Goal: Task Accomplishment & Management: Manage account settings

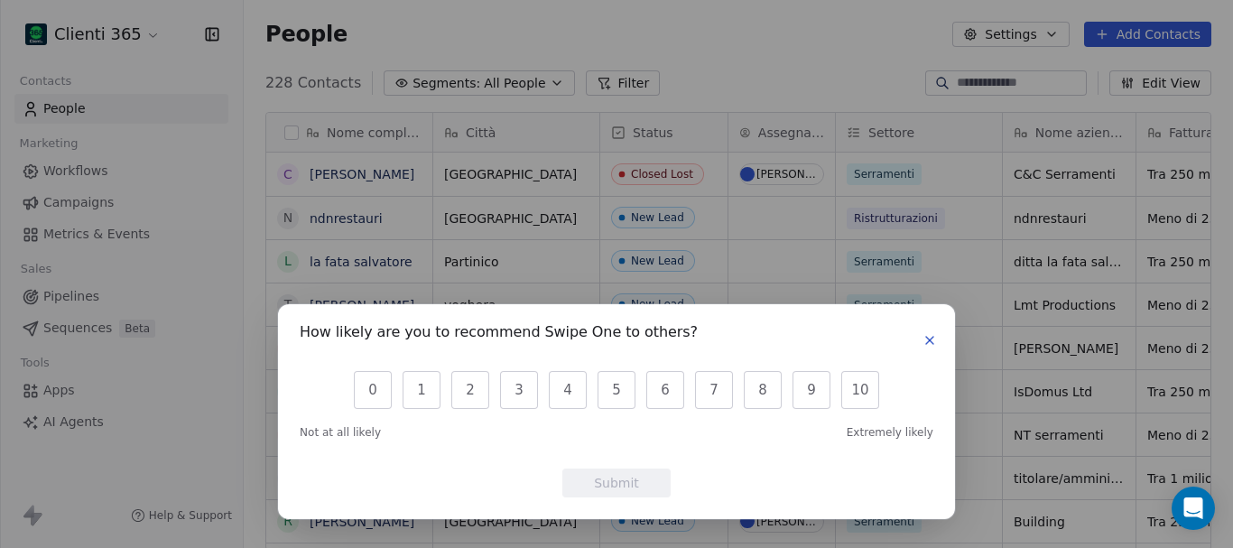
click at [930, 339] on icon "button" at bounding box center [930, 340] width 14 height 14
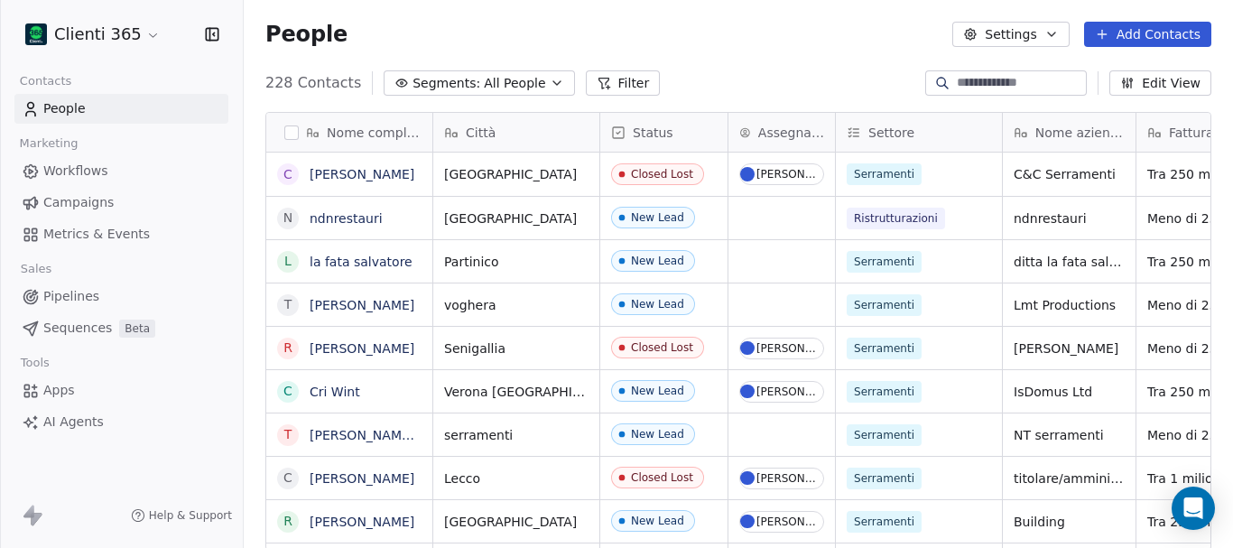
scroll to position [14, 14]
click at [144, 35] on html "Clienti 365 Contacts People Marketing Workflows Campaigns Metrics & Events Sale…" at bounding box center [616, 274] width 1233 height 548
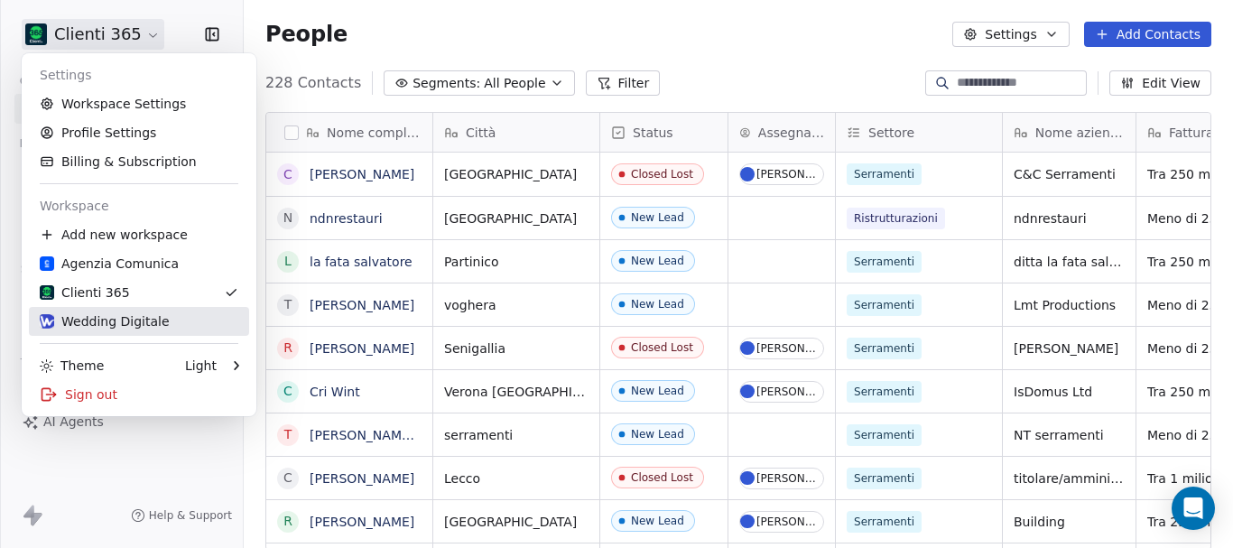
click at [156, 310] on link "Wedding Digitale" at bounding box center [139, 321] width 220 height 29
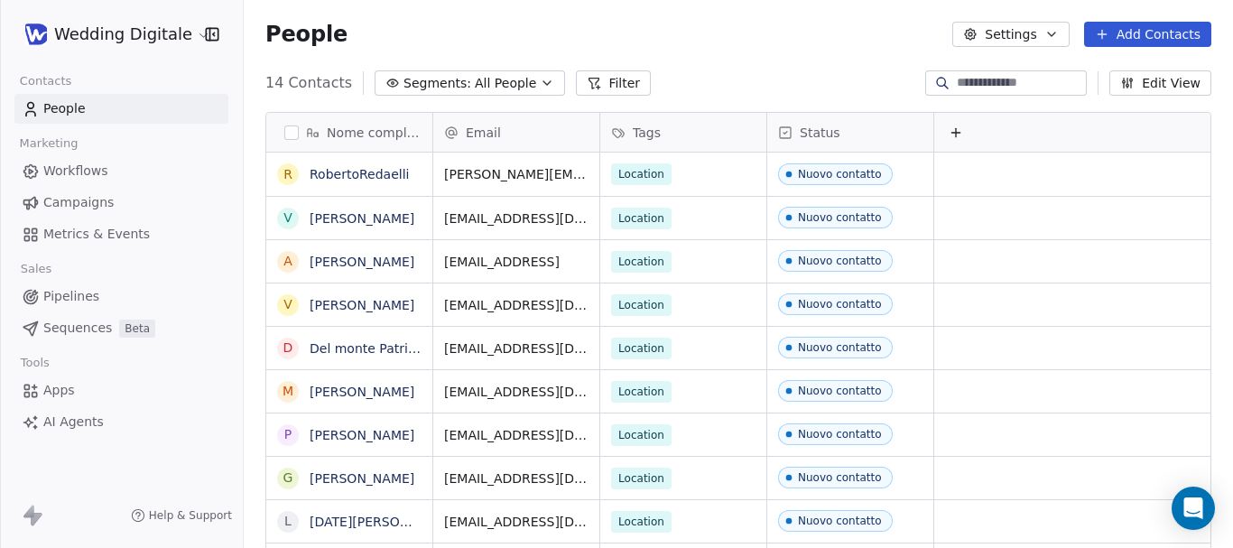
click at [598, 87] on button "Filter" at bounding box center [613, 82] width 75 height 25
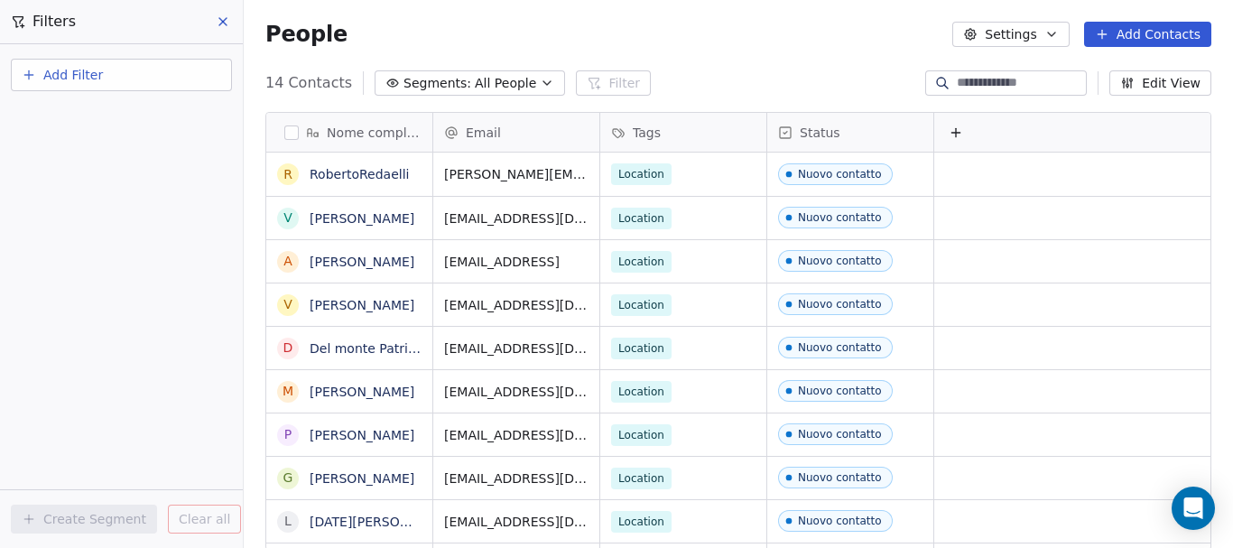
click at [699, 82] on div "14 Contacts Segments: All People Filter Edit View" at bounding box center [739, 83] width 990 height 29
click at [978, 135] on div at bounding box center [1073, 132] width 278 height 39
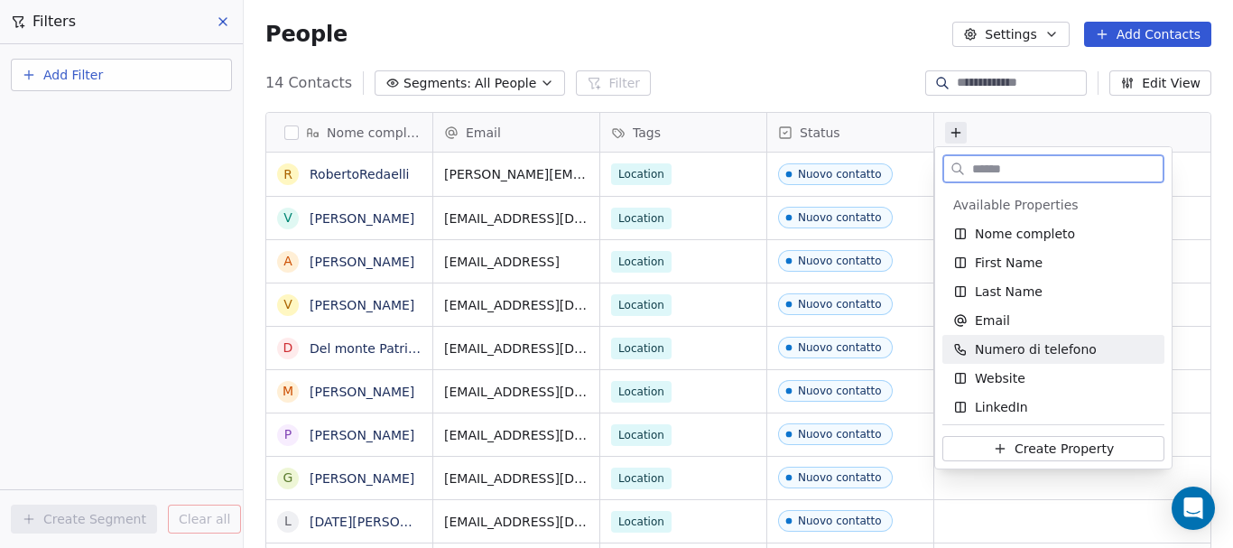
click at [981, 343] on span "Numero di telefono" at bounding box center [1036, 349] width 122 height 18
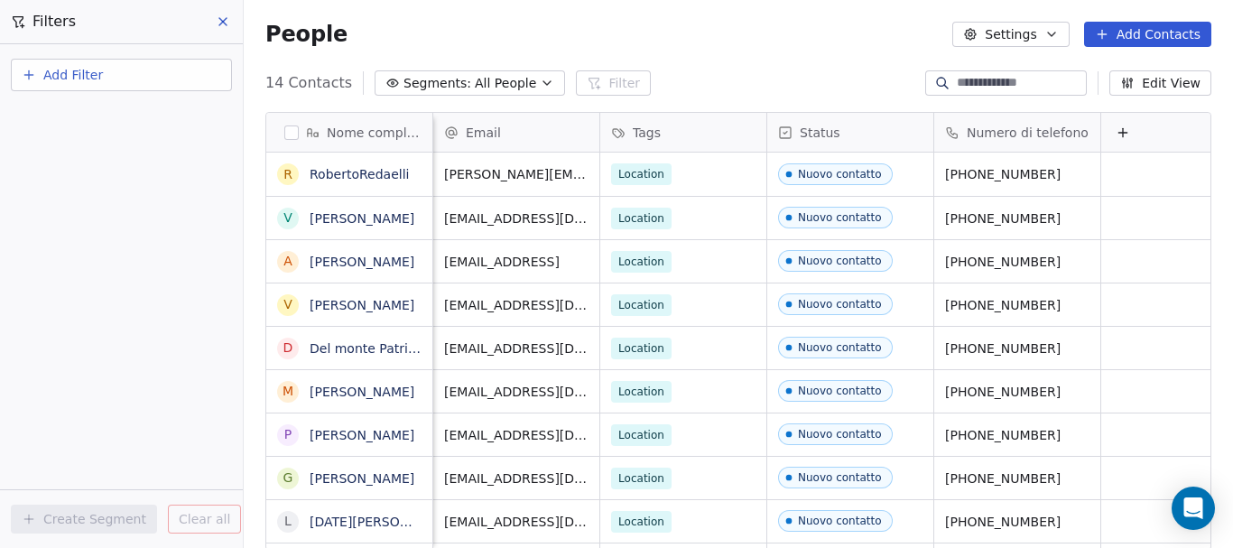
scroll to position [0, 15]
click at [1115, 135] on button at bounding box center [1122, 133] width 22 height 22
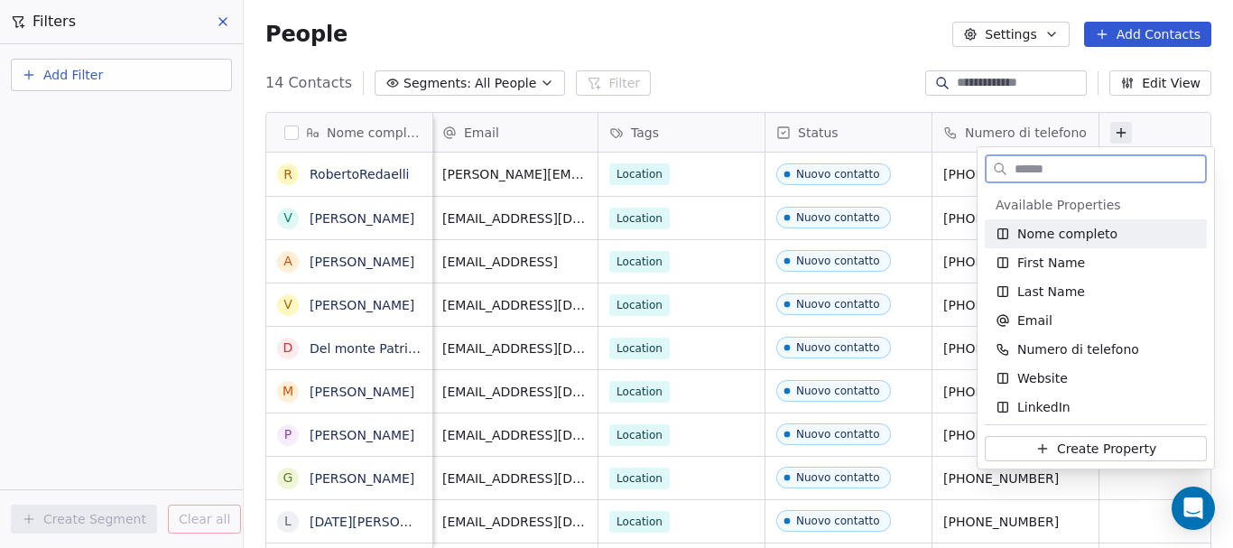
click at [1091, 236] on span "Nome completo" at bounding box center [1068, 234] width 100 height 18
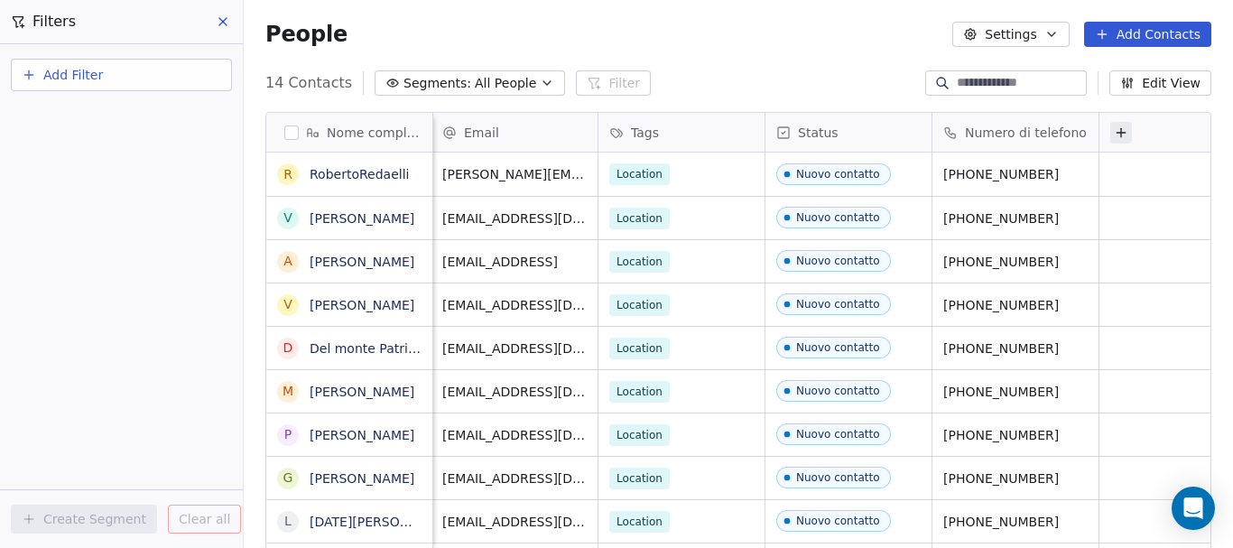
click at [1114, 139] on icon at bounding box center [1121, 132] width 14 height 14
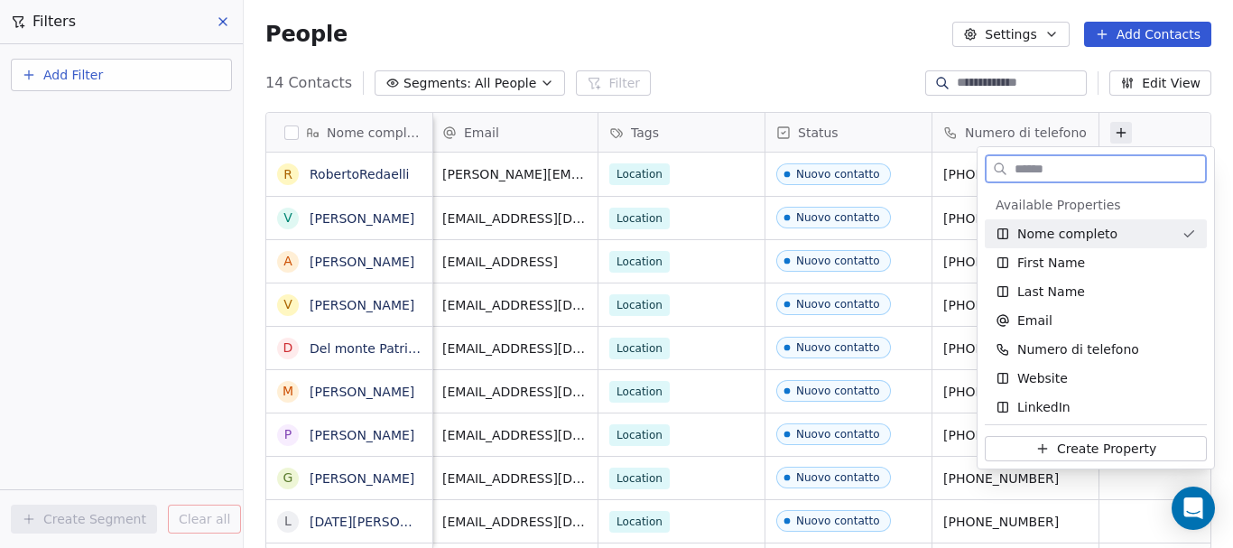
click at [1064, 237] on span "Nome completo" at bounding box center [1068, 234] width 100 height 18
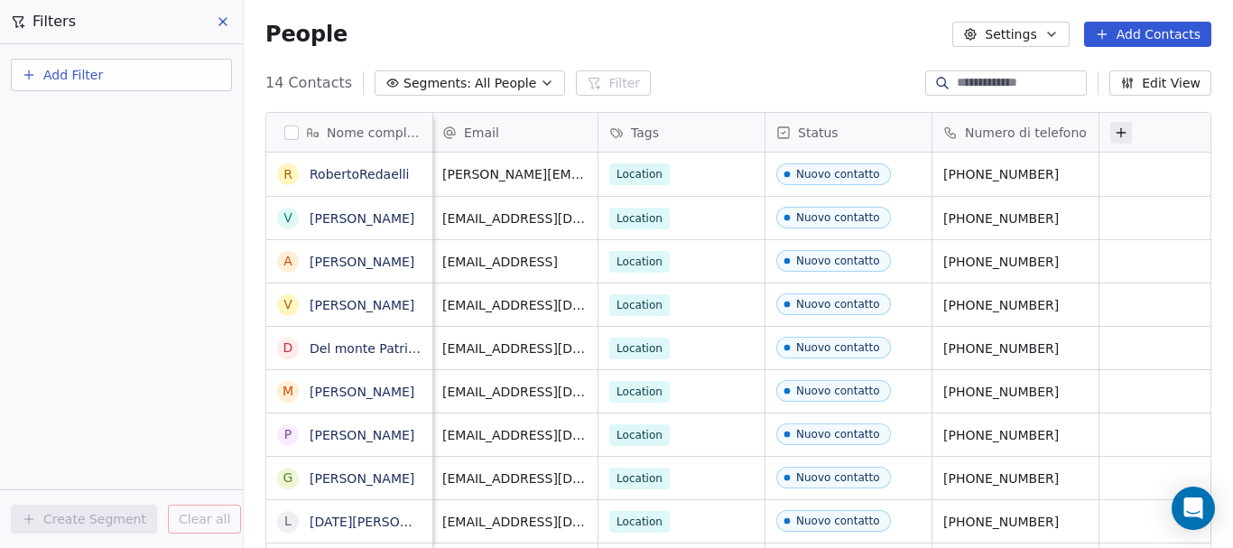
click at [1114, 135] on icon at bounding box center [1121, 132] width 14 height 14
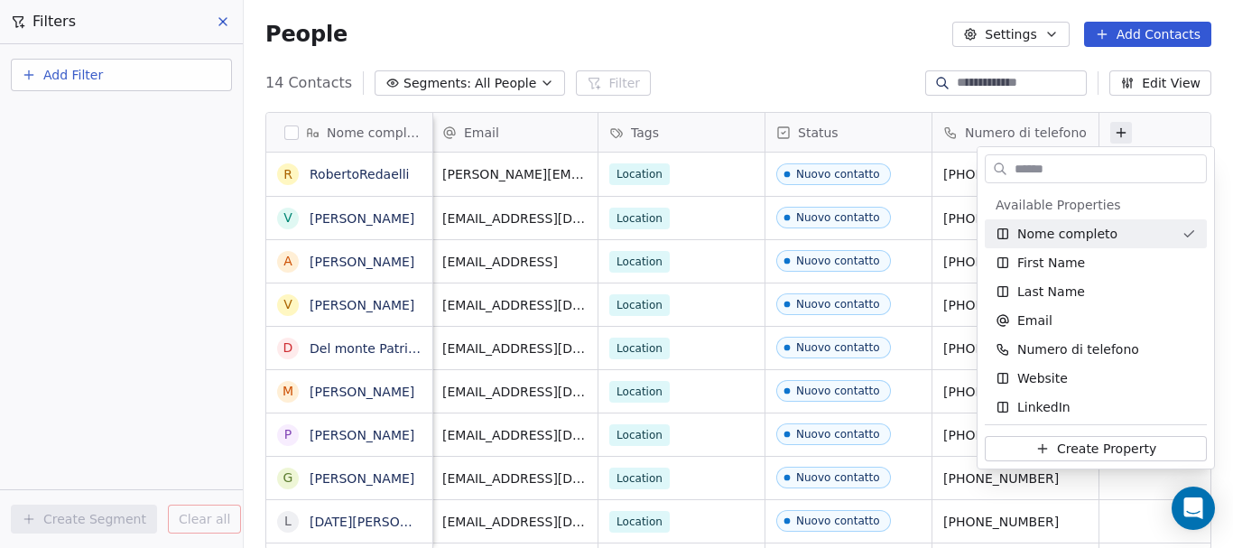
click at [759, 43] on html "Wedding Digitale Contacts People Marketing Workflows Campaigns Metrics & Events…" at bounding box center [616, 274] width 1233 height 548
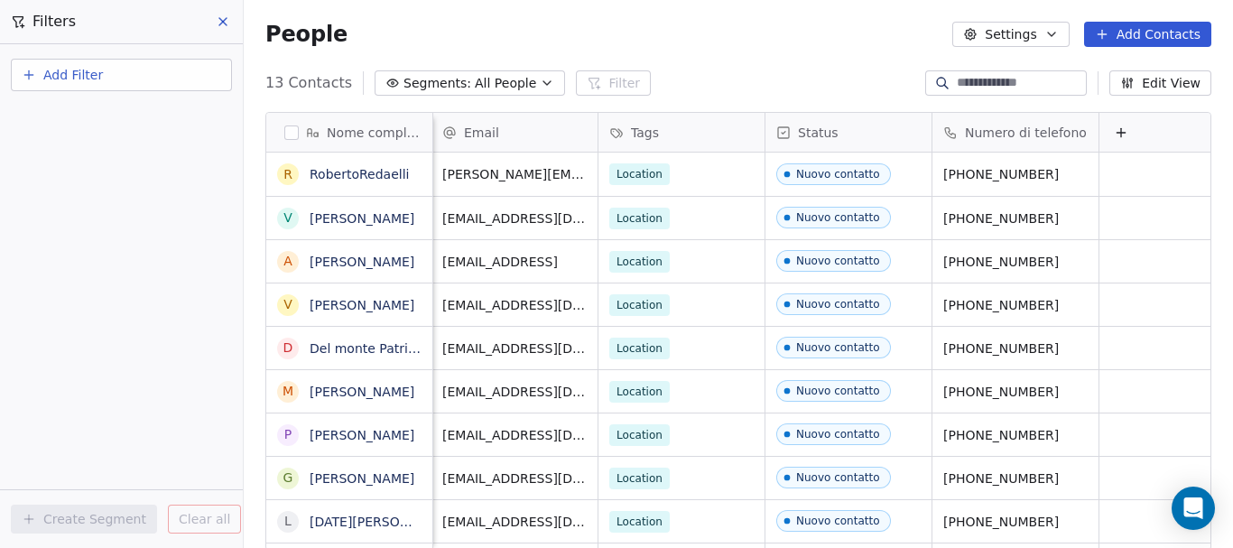
click at [49, 392] on div "Add Filter Create Segment Clear all" at bounding box center [121, 296] width 243 height 504
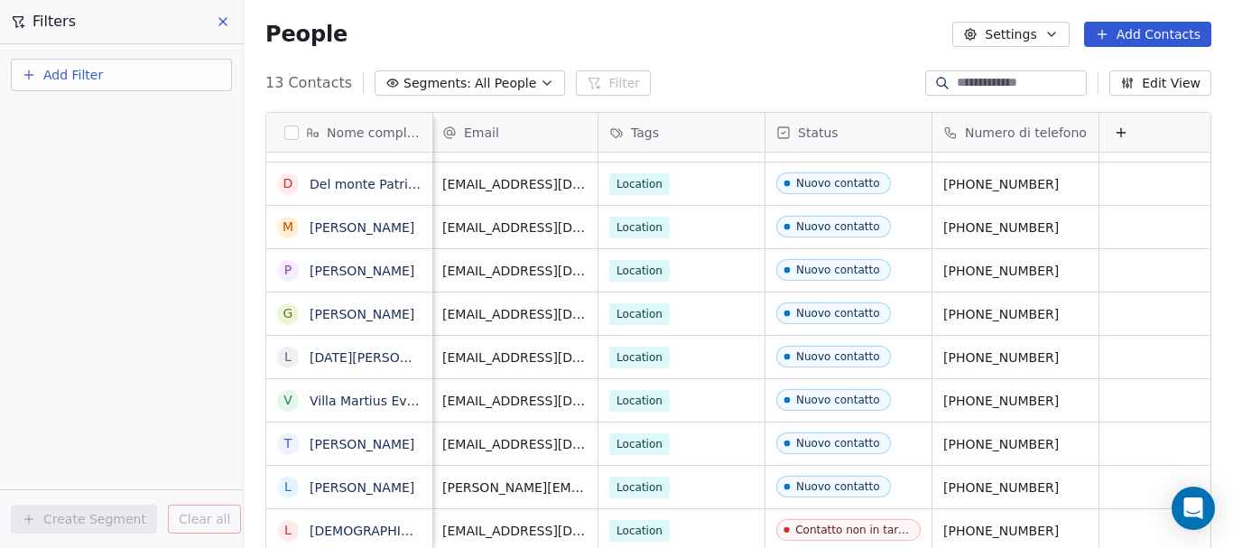
scroll to position [14, 0]
click at [215, 19] on button at bounding box center [223, 21] width 27 height 25
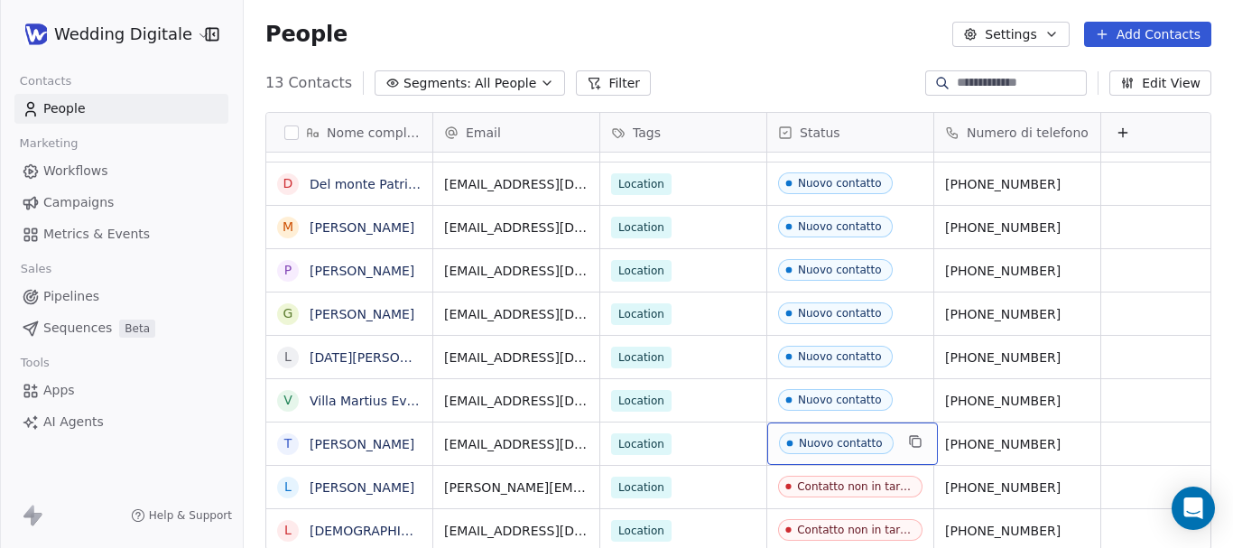
click at [870, 437] on div "Nuovo contatto" at bounding box center [841, 443] width 84 height 13
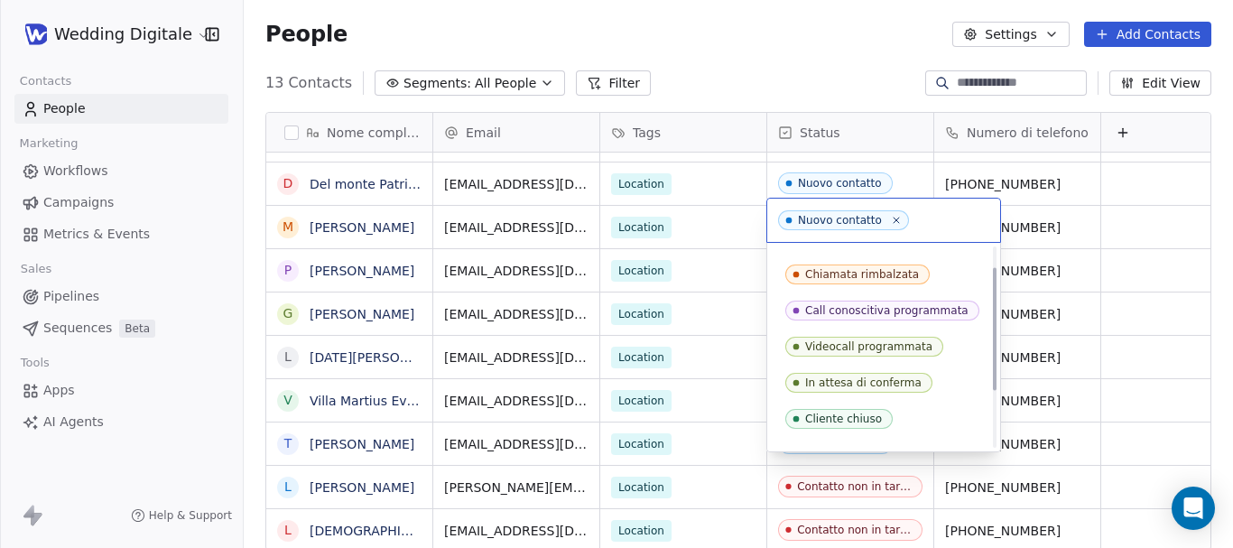
scroll to position [33, 0]
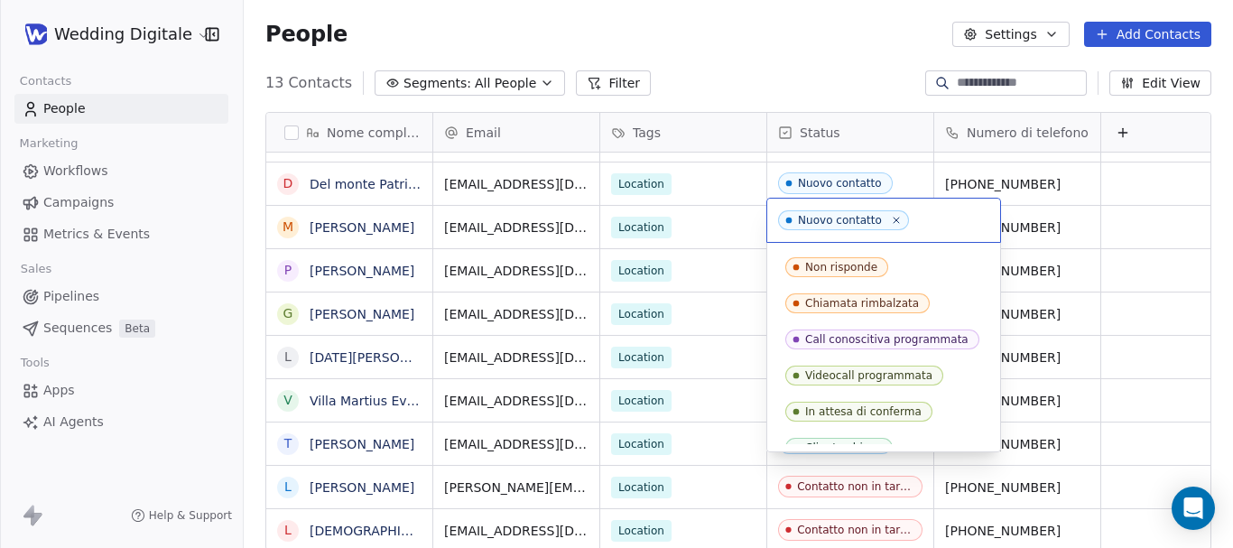
click at [1153, 422] on html "Wedding Digitale Contacts People Marketing Workflows Campaigns Metrics & Events…" at bounding box center [616, 274] width 1233 height 548
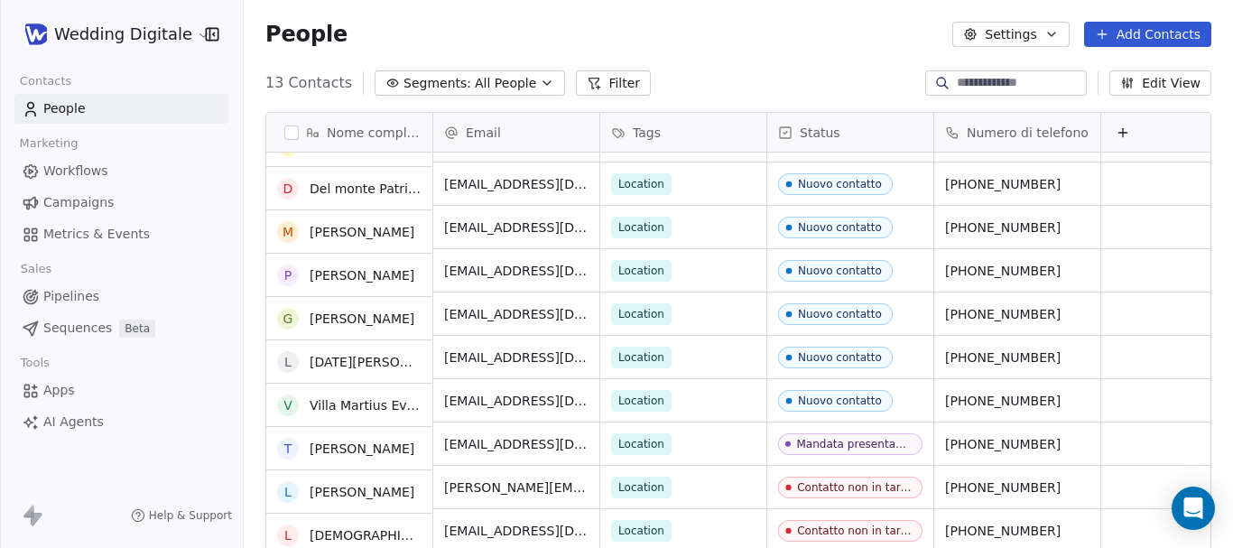
scroll to position [164, 0]
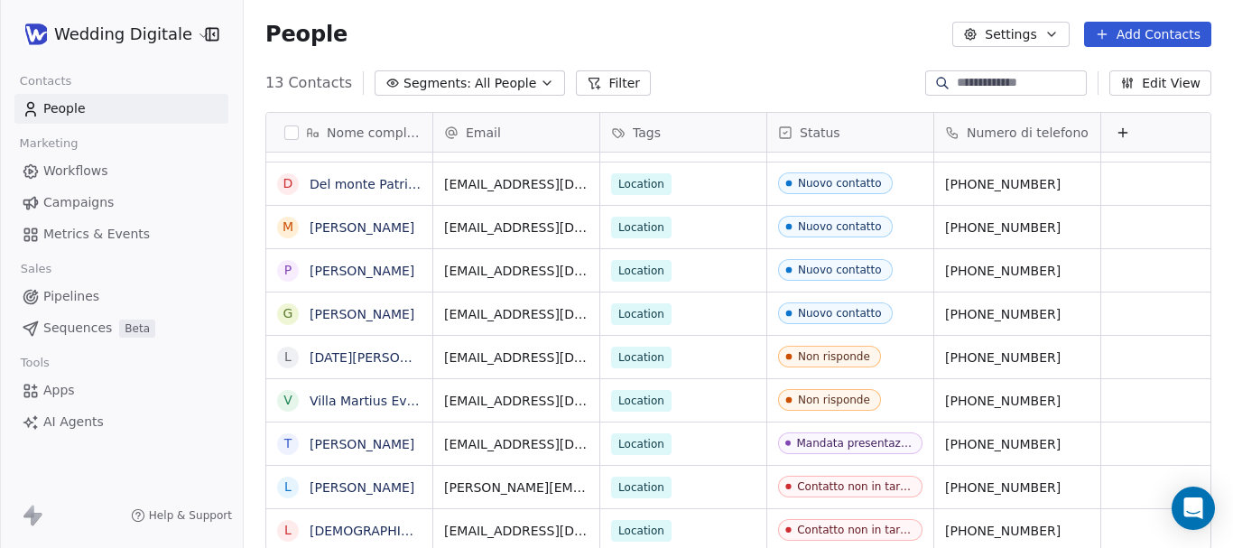
click at [1125, 125] on icon at bounding box center [1123, 132] width 14 height 14
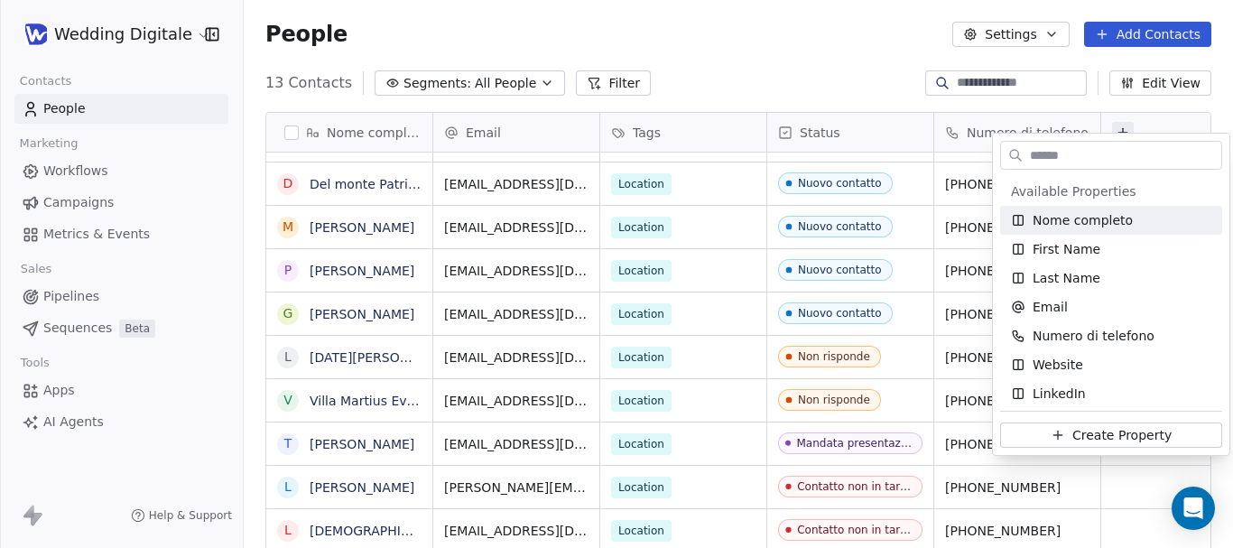
click at [1125, 122] on html "Wedding Digitale Contacts People Marketing Workflows Campaigns Metrics & Events…" at bounding box center [616, 274] width 1233 height 548
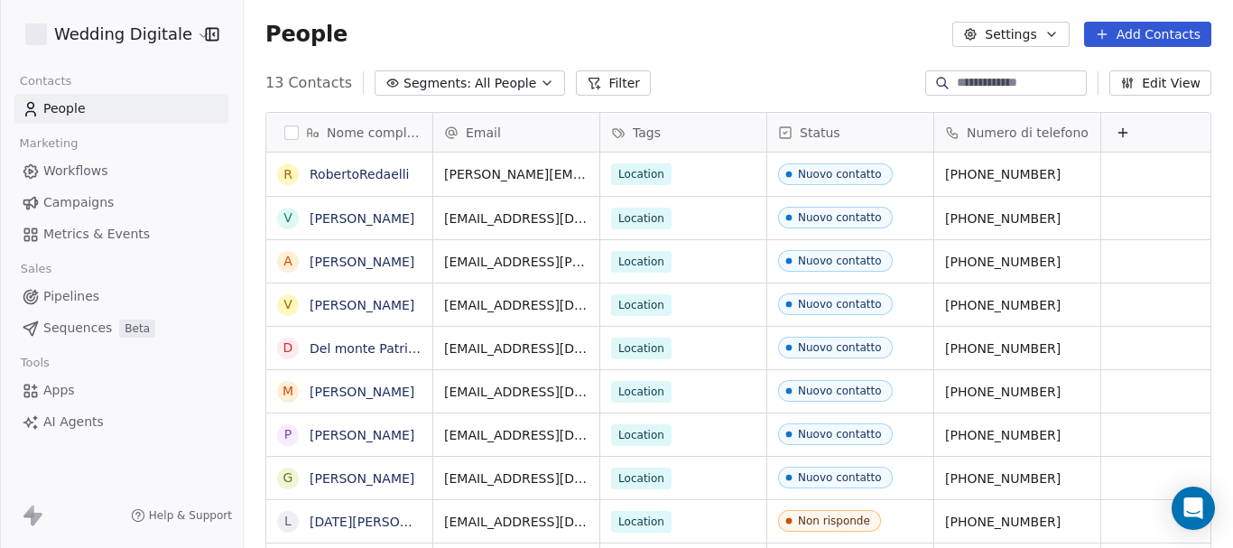
scroll to position [469, 976]
click at [1124, 138] on icon at bounding box center [1123, 132] width 14 height 14
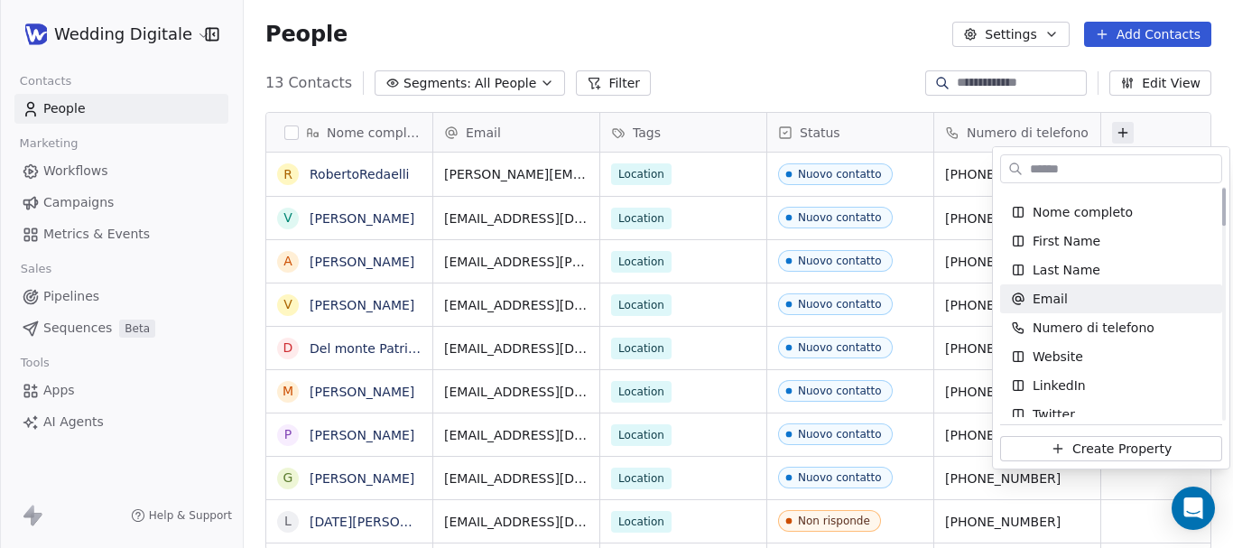
scroll to position [0, 0]
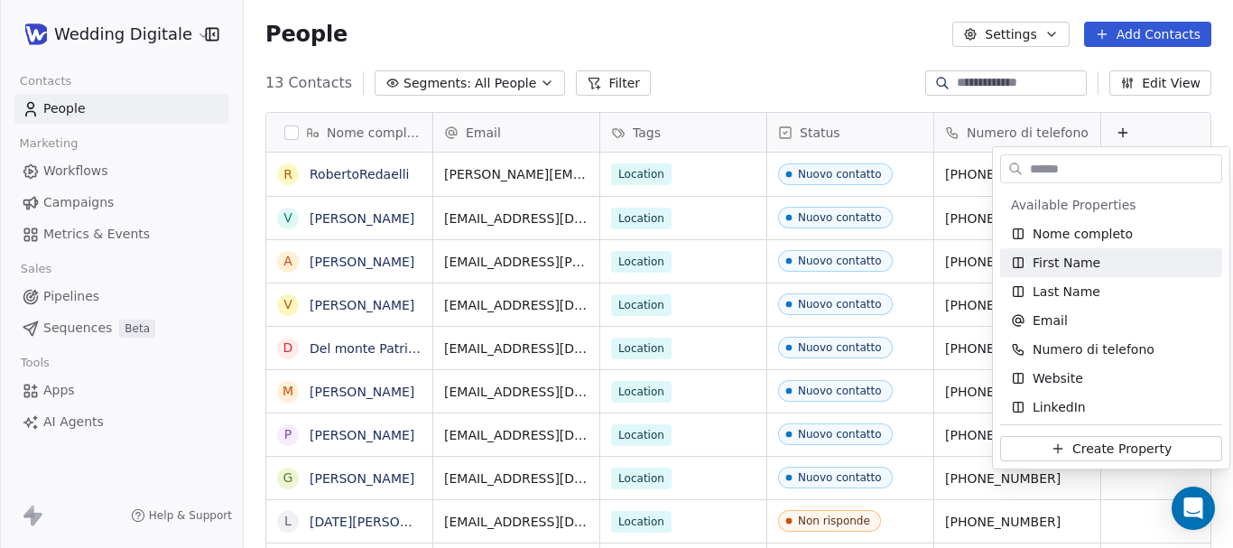
click at [776, 43] on html "Wedding Digitale Contacts People Marketing Workflows Campaigns Metrics & Events…" at bounding box center [616, 274] width 1233 height 548
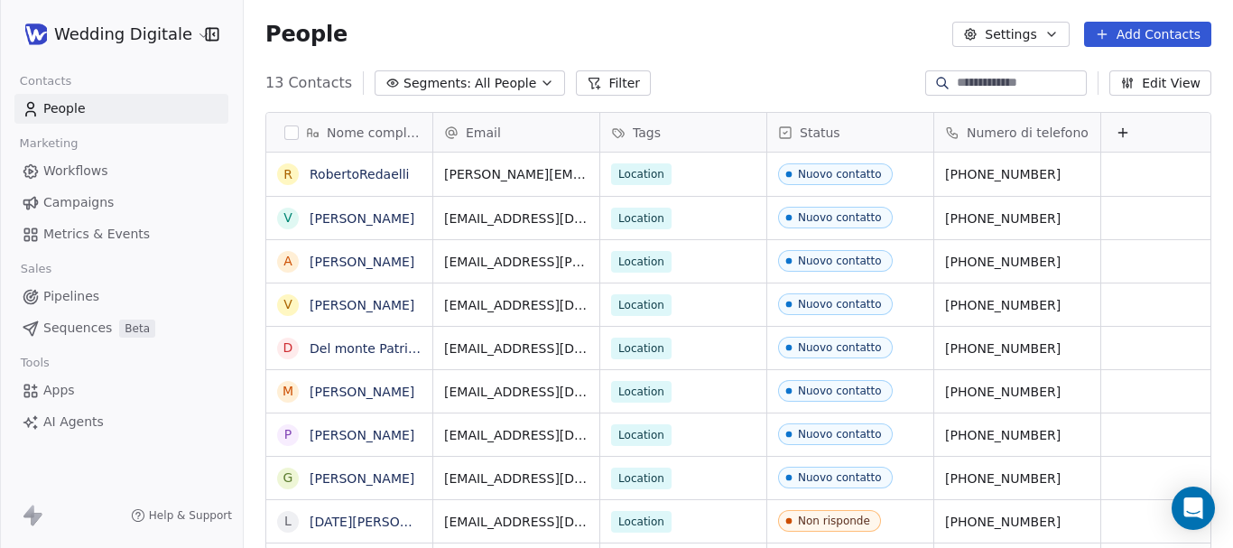
click at [1130, 130] on button at bounding box center [1123, 133] width 22 height 22
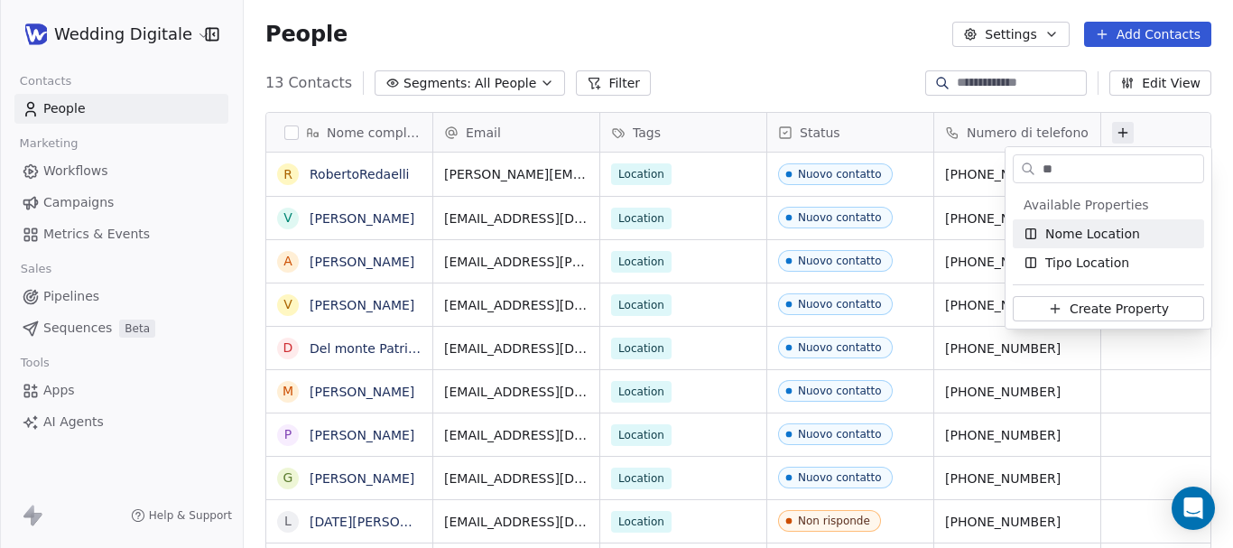
type input "**"
click at [1073, 240] on span "Nome Location" at bounding box center [1093, 234] width 95 height 18
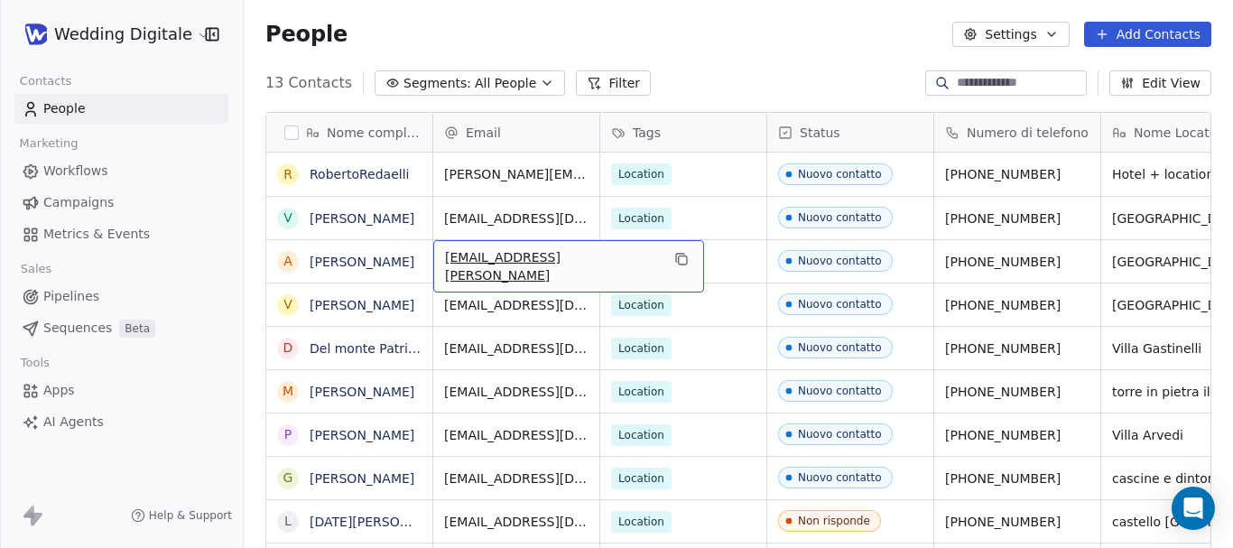
drag, startPoint x: 550, startPoint y: 261, endPoint x: 445, endPoint y: 261, distance: 104.7
click at [445, 261] on span "[EMAIL_ADDRESS]" at bounding box center [552, 266] width 215 height 36
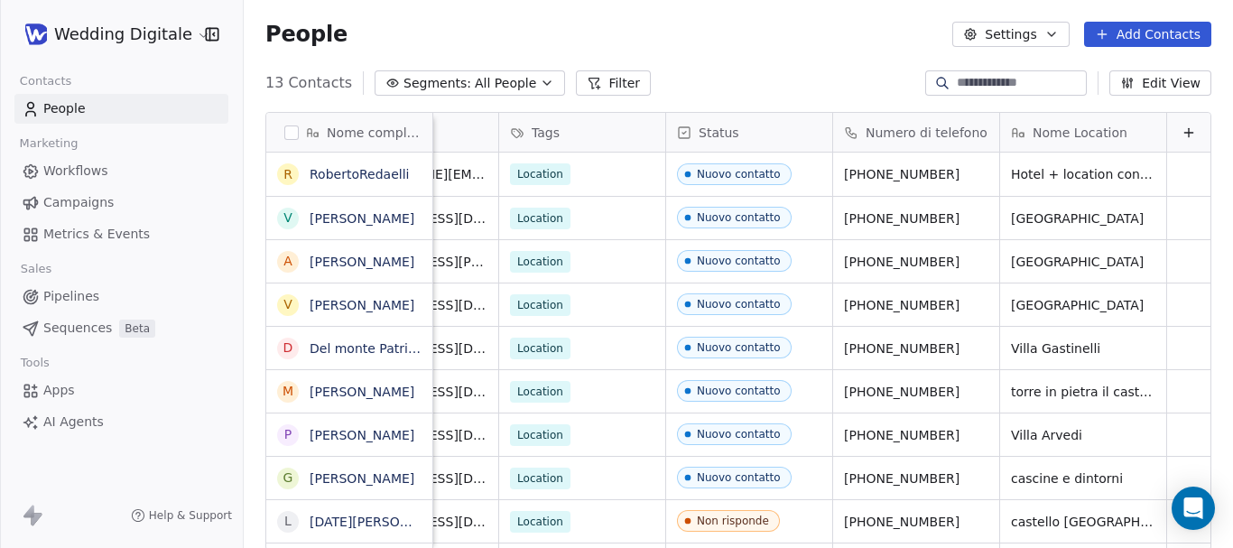
scroll to position [0, 115]
click at [1182, 136] on icon at bounding box center [1189, 132] width 14 height 14
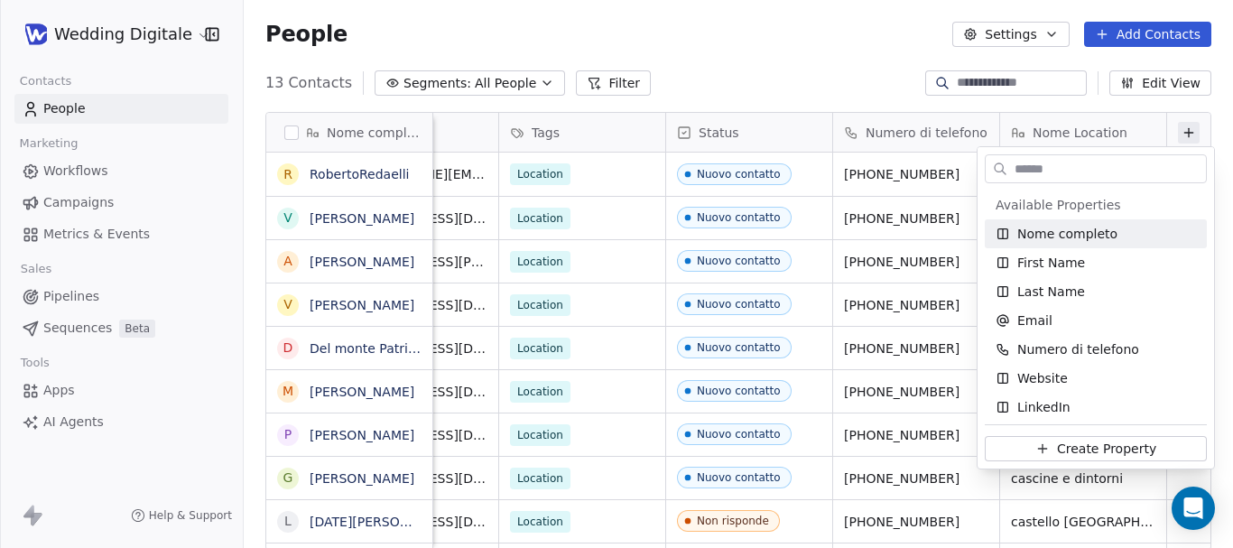
click at [1139, 177] on input "text" at bounding box center [1108, 169] width 195 height 26
click at [804, 92] on html "Wedding Digitale Contacts People Marketing Workflows Campaigns Metrics & Events…" at bounding box center [616, 274] width 1233 height 548
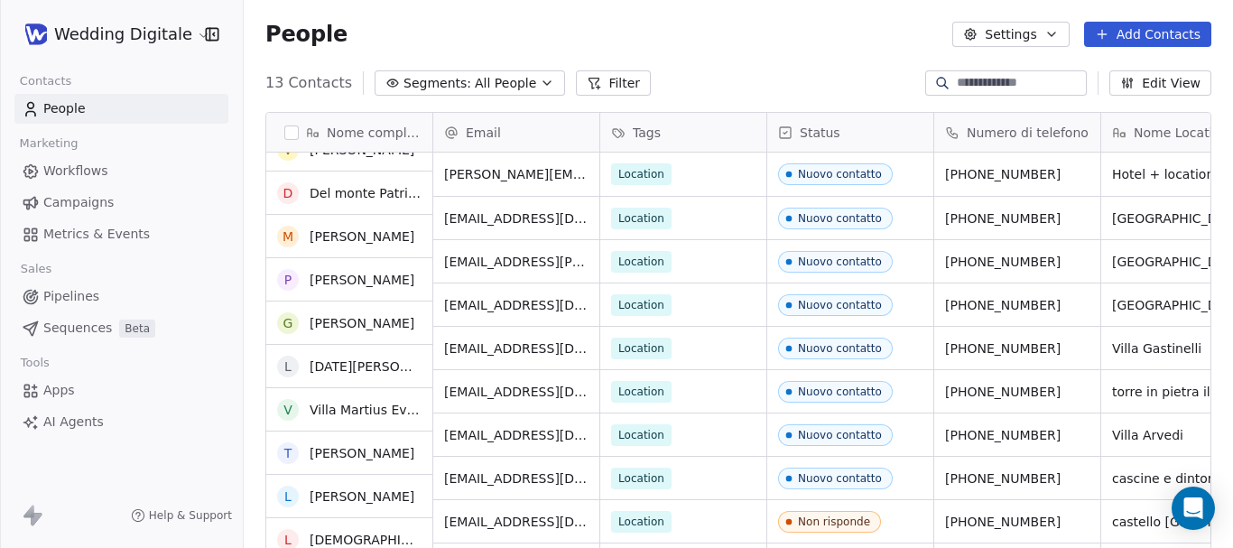
scroll to position [164, 0]
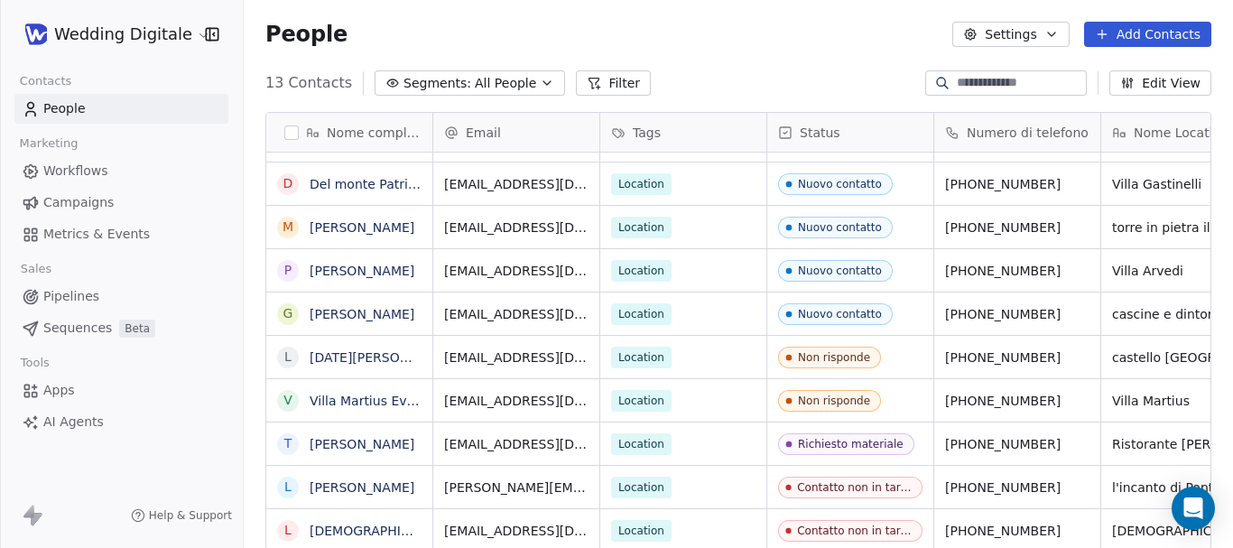
click at [491, 182] on span "[EMAIL_ADDRESS][DOMAIN_NAME]" at bounding box center [516, 184] width 144 height 18
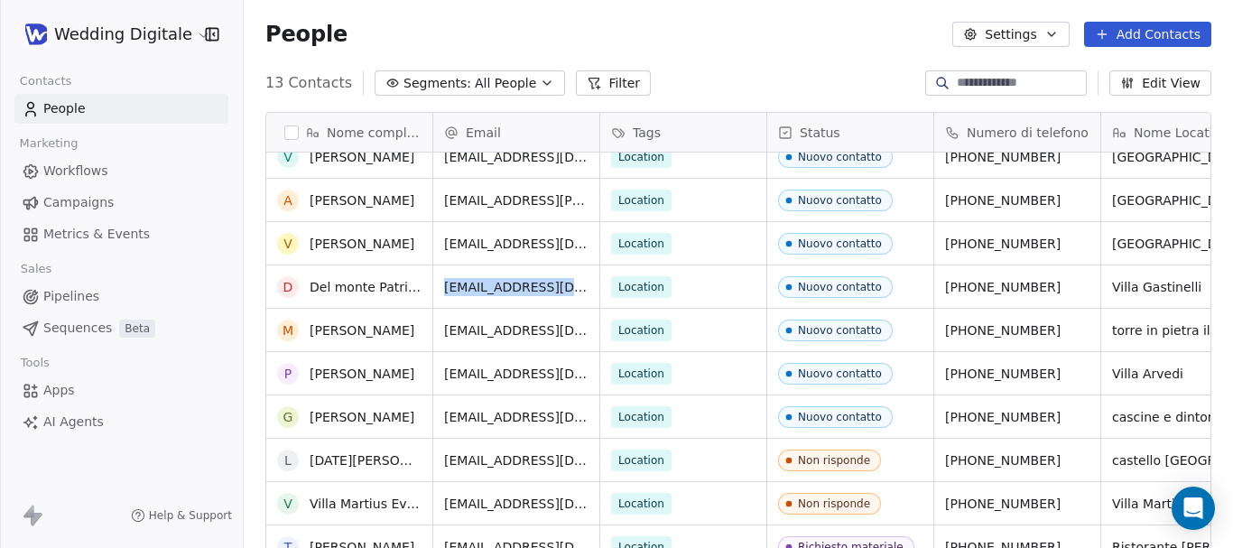
scroll to position [0, 0]
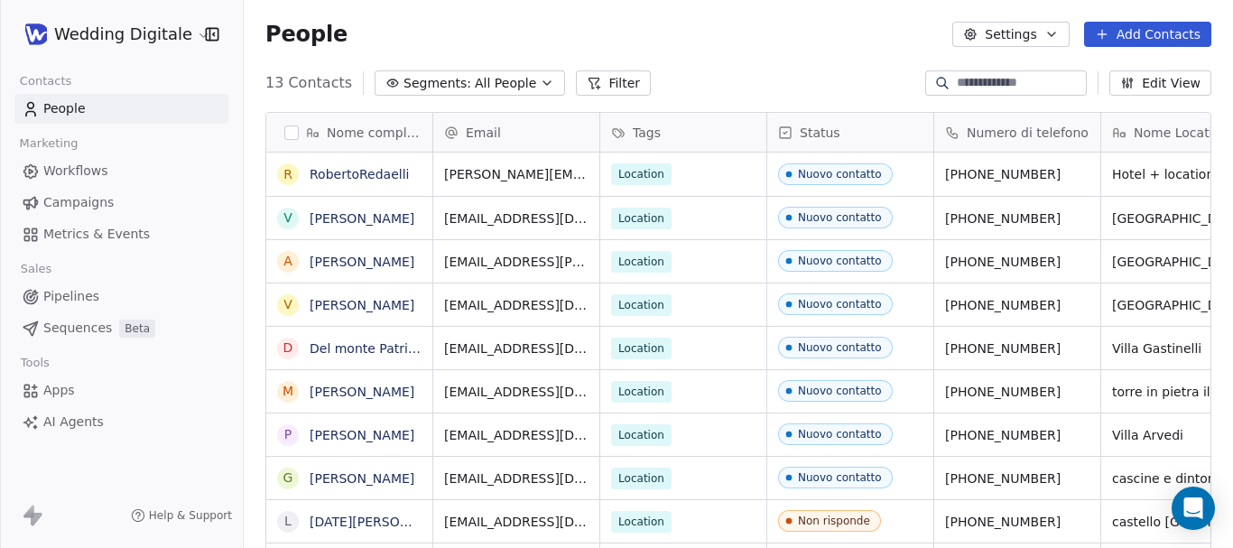
click at [740, 77] on div "13 Contacts Segments: All People Filter Edit View" at bounding box center [739, 83] width 990 height 29
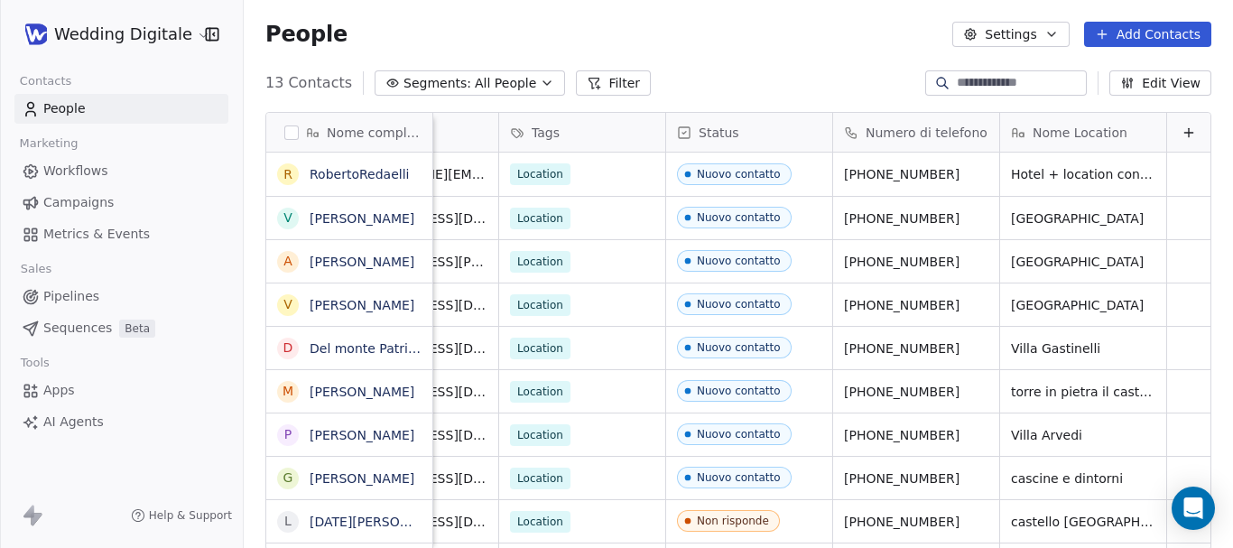
click at [1182, 135] on icon at bounding box center [1189, 132] width 14 height 14
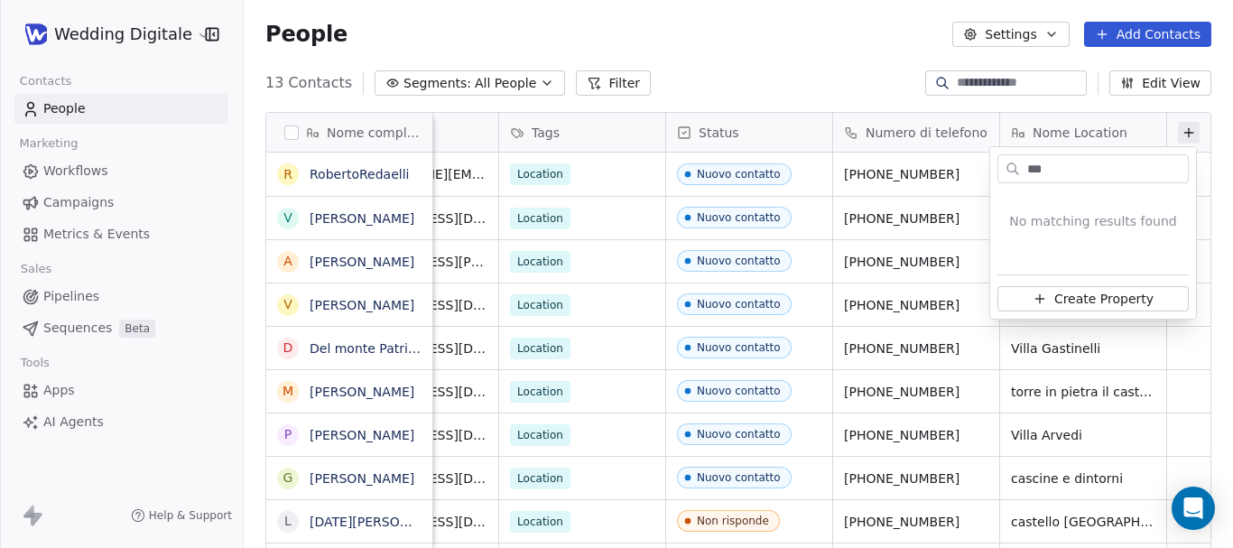
type input "****"
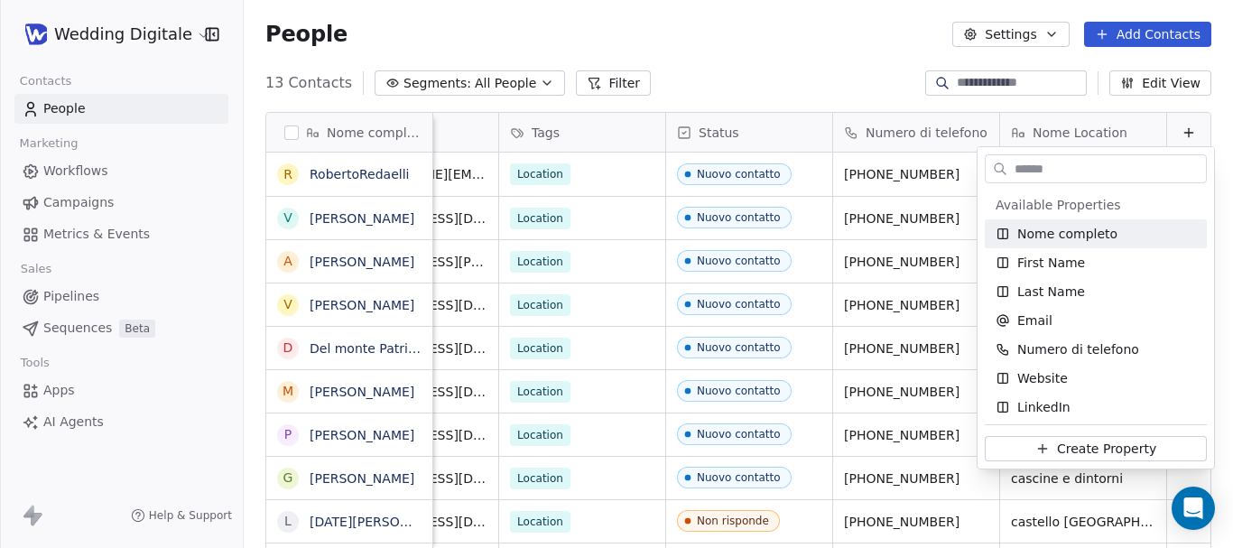
click at [831, 77] on html "Wedding Digitale Contacts People Marketing Workflows Campaigns Metrics & Events…" at bounding box center [616, 274] width 1233 height 548
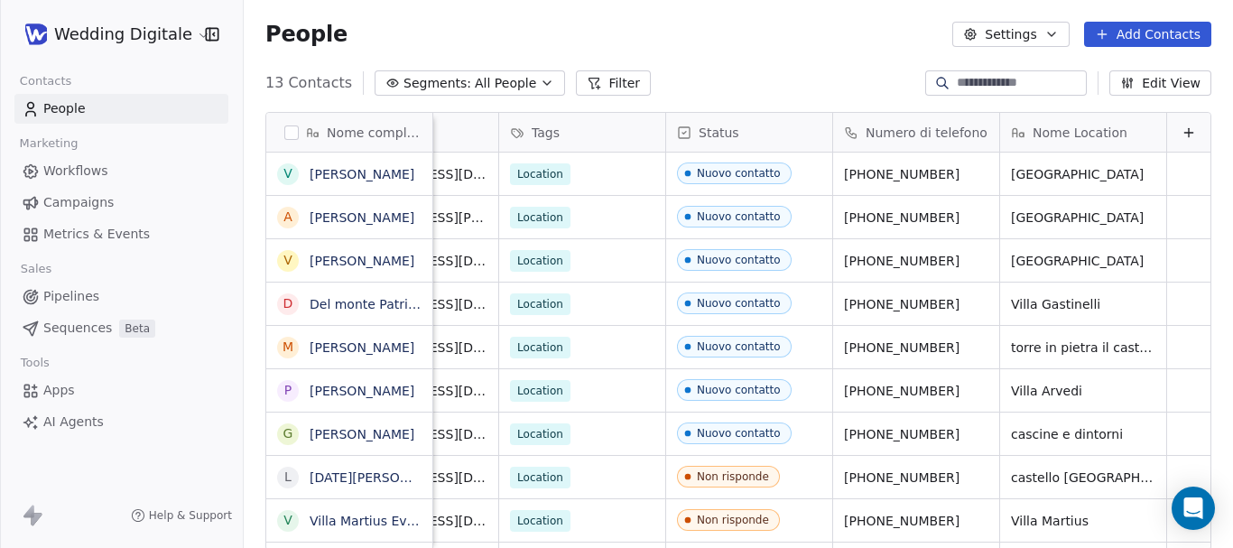
click at [1182, 137] on icon at bounding box center [1189, 132] width 14 height 14
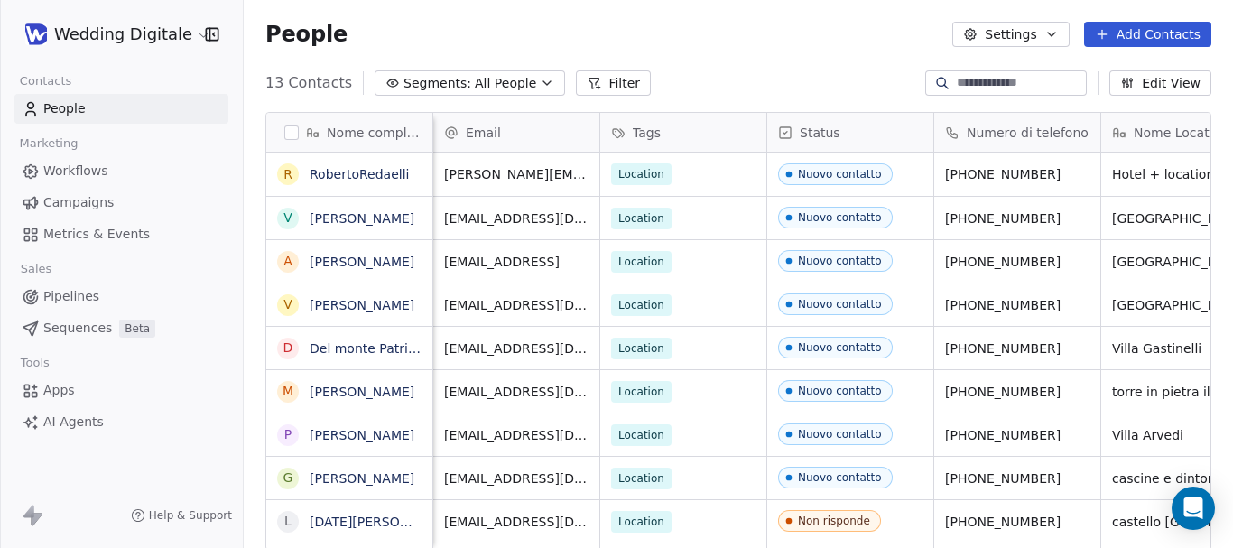
scroll to position [0, 115]
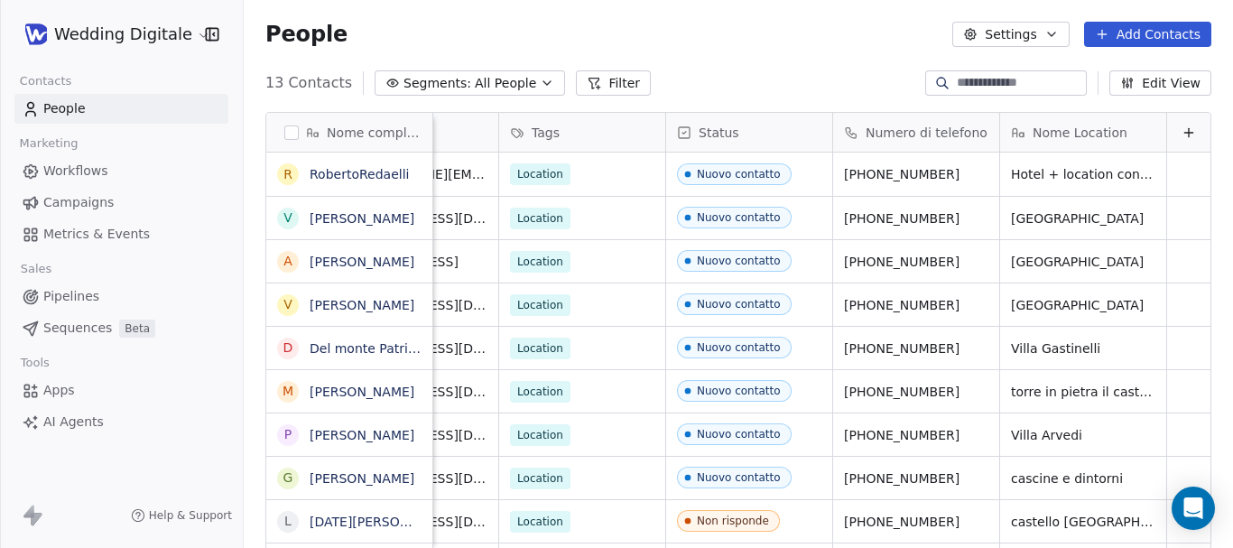
click at [1178, 141] on button at bounding box center [1189, 133] width 22 height 22
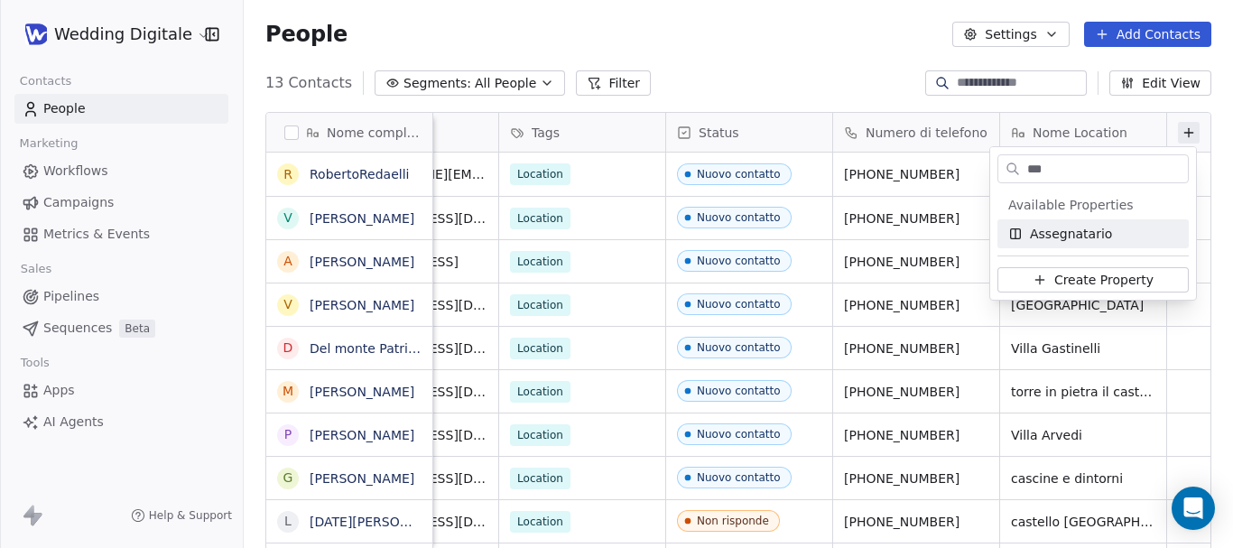
type input "***"
click at [1078, 238] on span "Assegnatario" at bounding box center [1071, 234] width 82 height 18
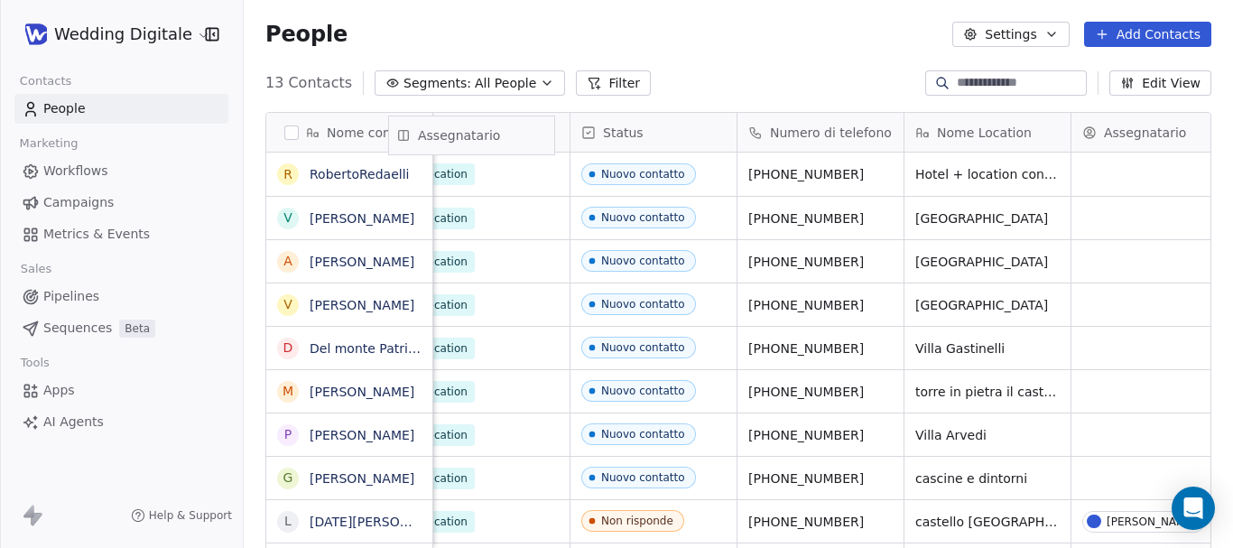
scroll to position [0, 0]
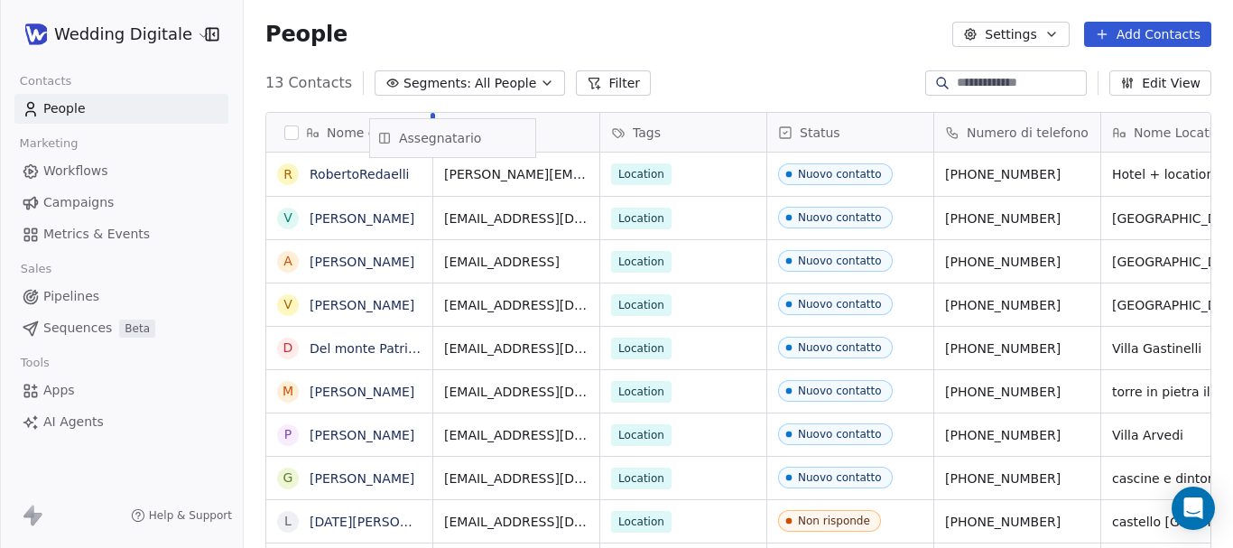
drag, startPoint x: 1055, startPoint y: 131, endPoint x: 437, endPoint y: 136, distance: 617.6
click at [437, 136] on div "Nome completo R RobertoRedaelli V Valerio Benni A Alberto Vanelli V Vittorio Lo…" at bounding box center [738, 332] width 944 height 439
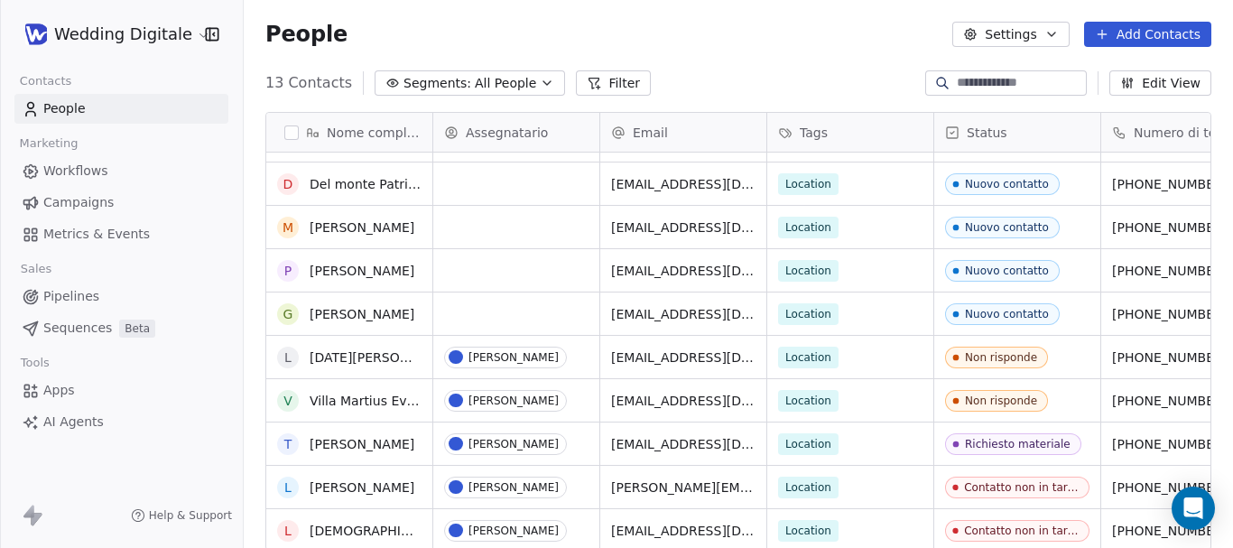
scroll to position [164, 0]
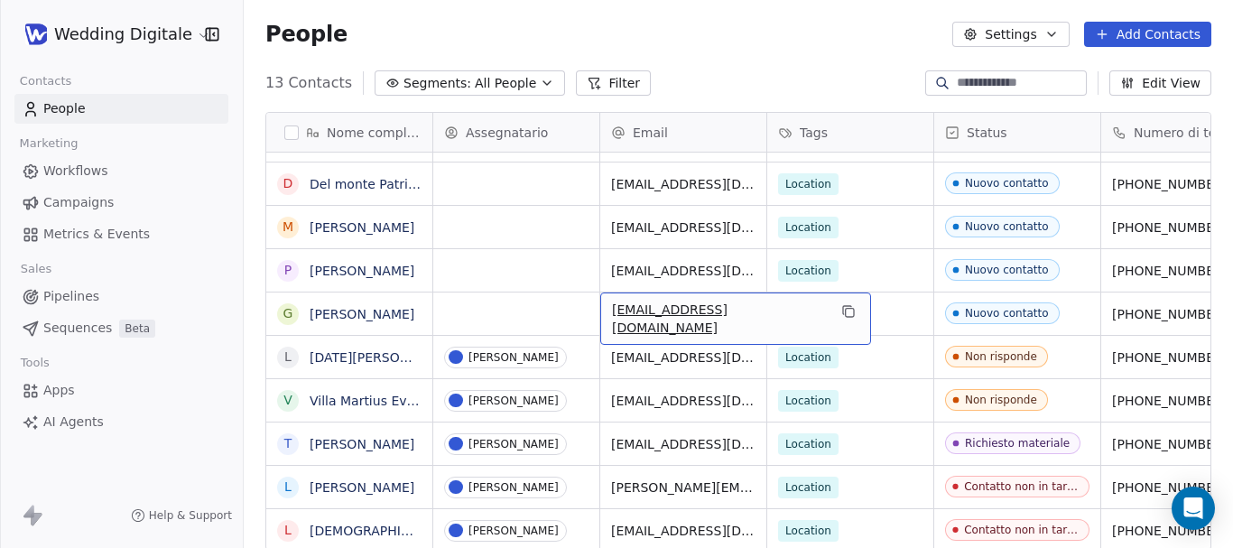
click at [694, 312] on span "[EMAIL_ADDRESS][DOMAIN_NAME]" at bounding box center [719, 319] width 215 height 36
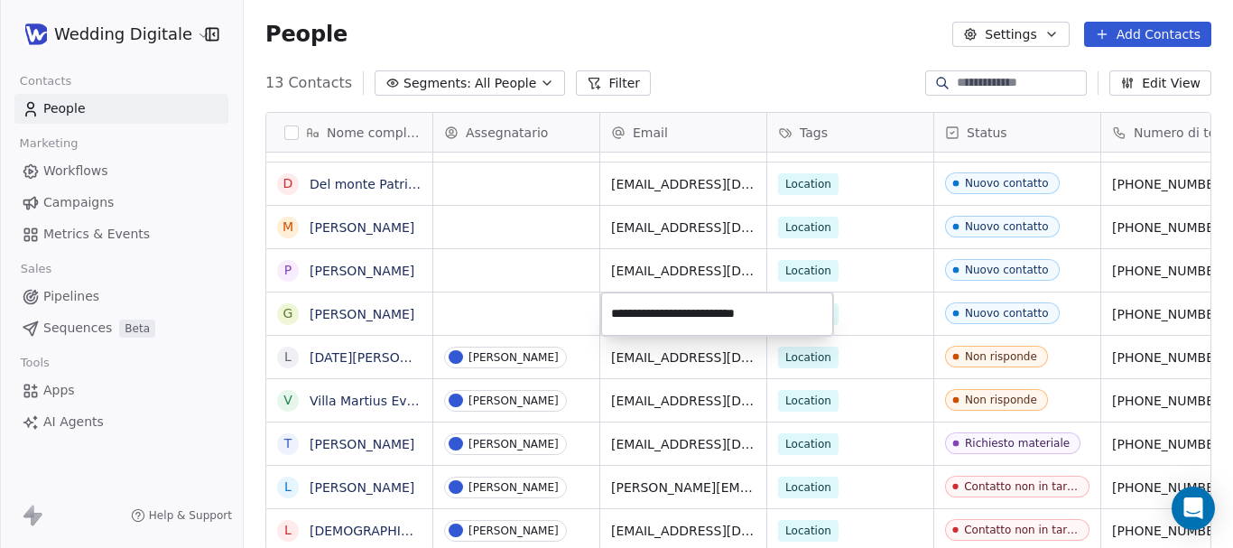
drag, startPoint x: 715, startPoint y: 314, endPoint x: 607, endPoint y: 312, distance: 108.4
click at [607, 312] on input "**********" at bounding box center [717, 314] width 225 height 36
click at [497, 306] on html "Wedding Digitale Contacts People Marketing Workflows Campaigns Metrics & Events…" at bounding box center [616, 274] width 1233 height 548
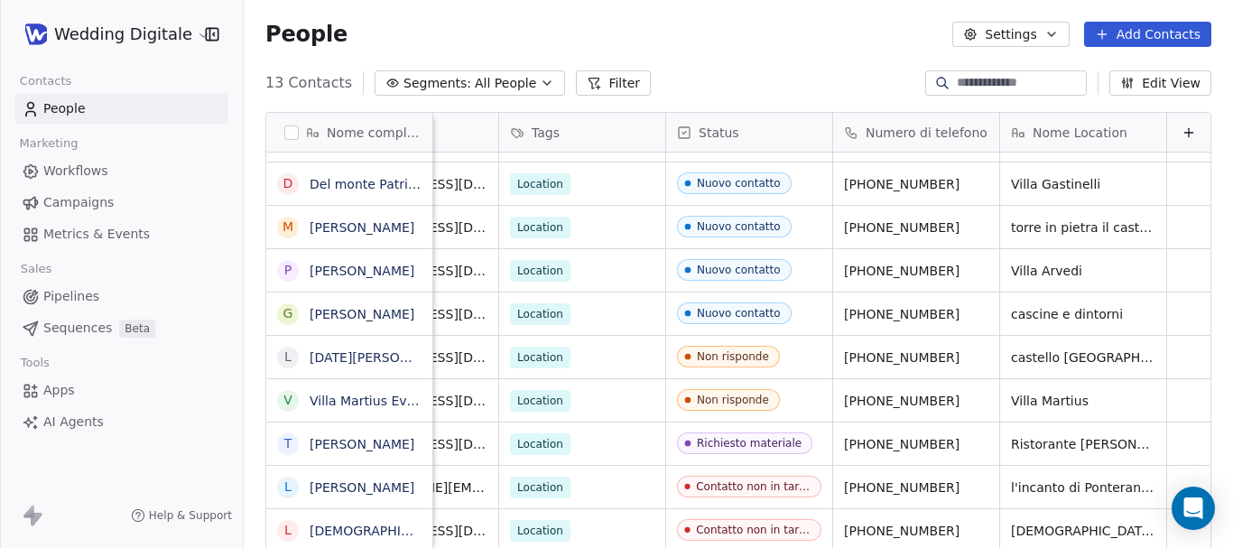
click at [1182, 128] on icon at bounding box center [1189, 132] width 14 height 14
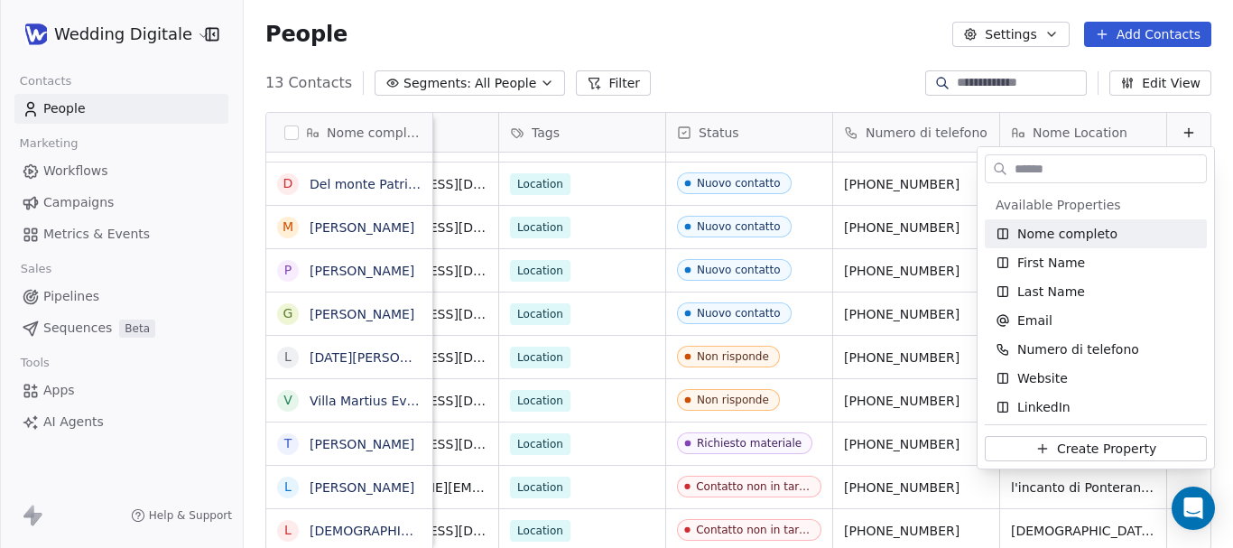
click at [1181, 128] on html "Wedding Digitale Contacts People Marketing Workflows Campaigns Metrics & Events…" at bounding box center [616, 274] width 1233 height 548
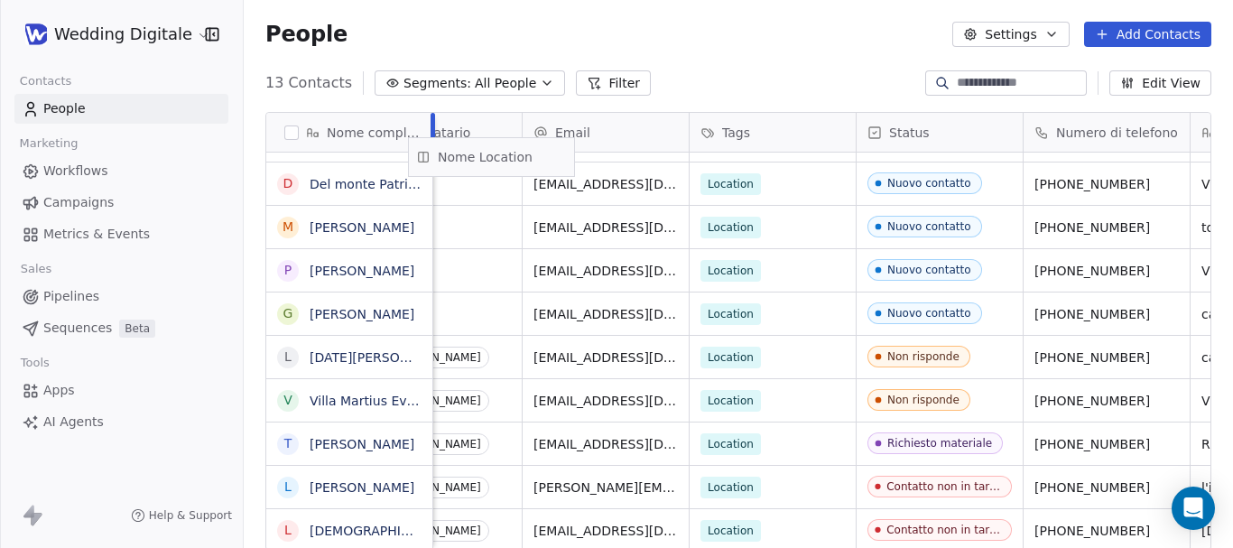
scroll to position [0, 0]
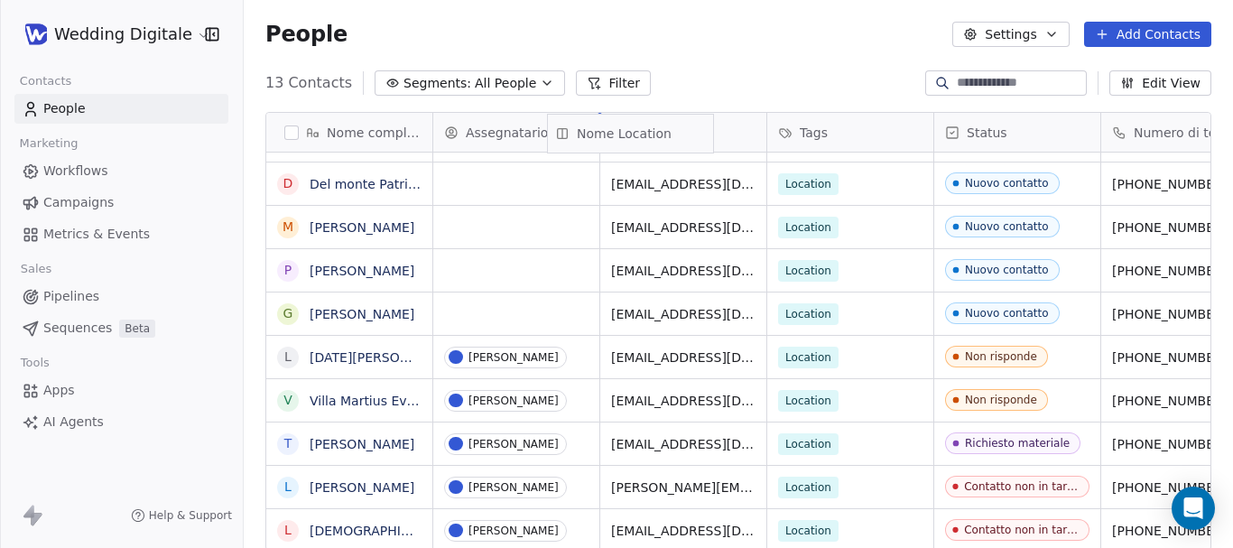
drag, startPoint x: 1082, startPoint y: 130, endPoint x: 641, endPoint y: 131, distance: 440.6
click at [641, 131] on div "Nome completo R RobertoRedaelli V Valerio Benni A Alberto Vanelli V Vittorio Lo…" at bounding box center [738, 332] width 944 height 439
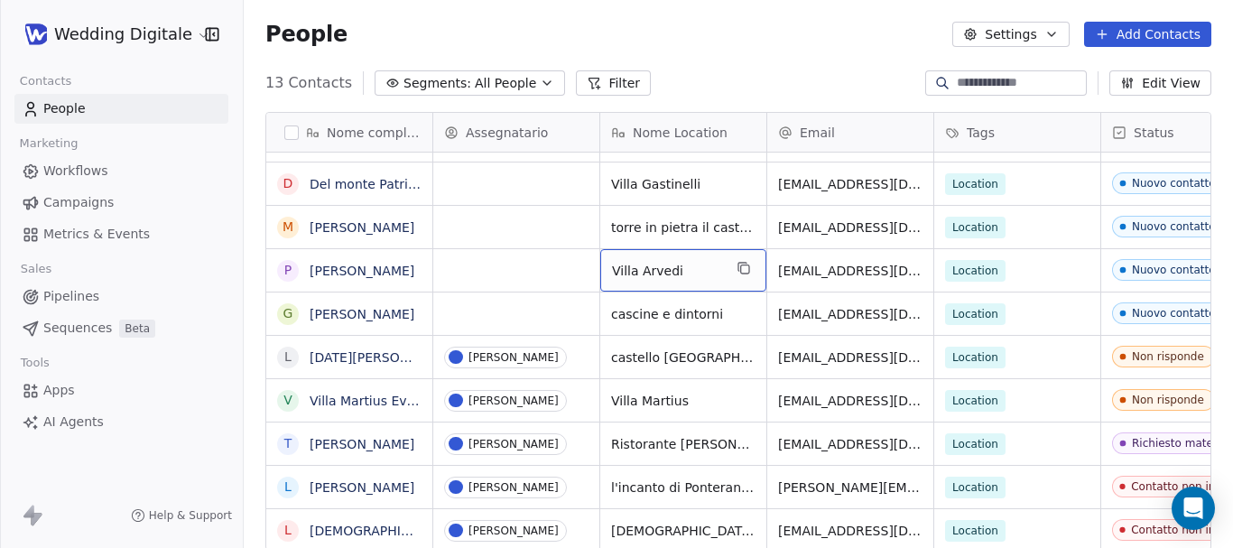
click at [633, 271] on span "Villa Arvedi" at bounding box center [667, 271] width 110 height 18
click at [633, 271] on textarea "**********" at bounding box center [683, 277] width 164 height 56
click at [743, 57] on html "Wedding Digitale Contacts People Marketing Workflows Campaigns Metrics & Events…" at bounding box center [616, 274] width 1233 height 548
click at [502, 283] on html "Wedding Digitale Contacts People Marketing Workflows Campaigns Metrics & Events…" at bounding box center [616, 274] width 1233 height 548
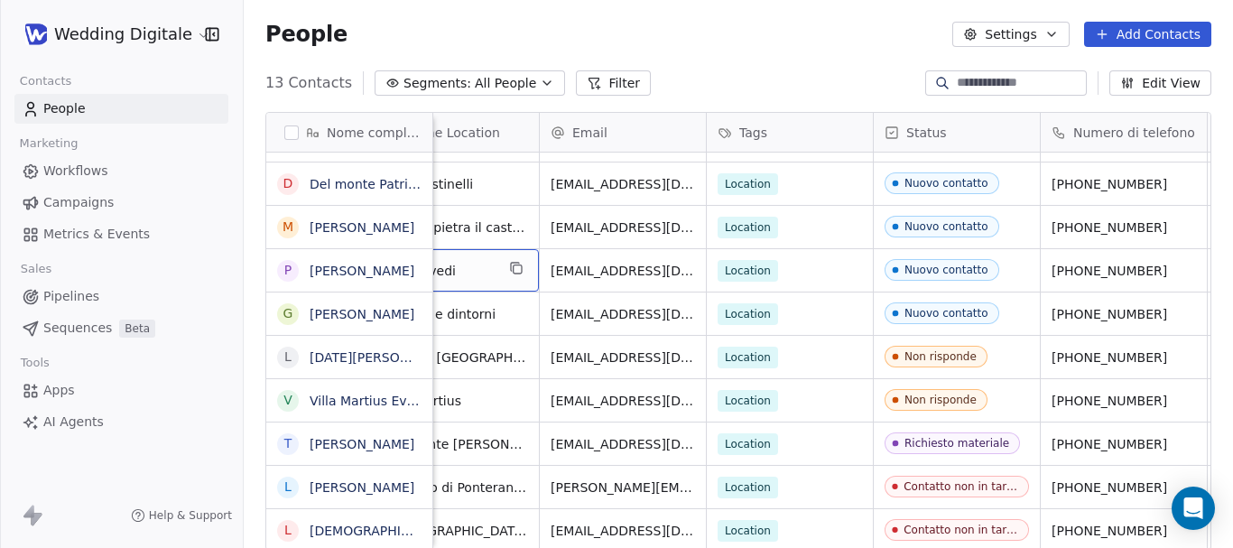
scroll to position [0, 282]
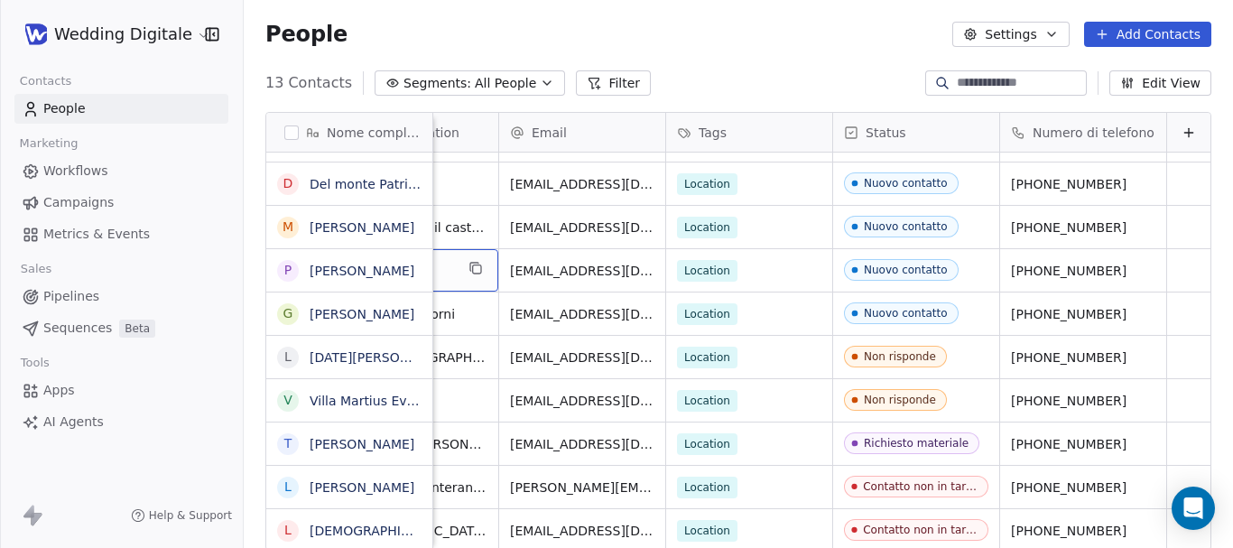
click at [1182, 135] on icon at bounding box center [1189, 132] width 14 height 14
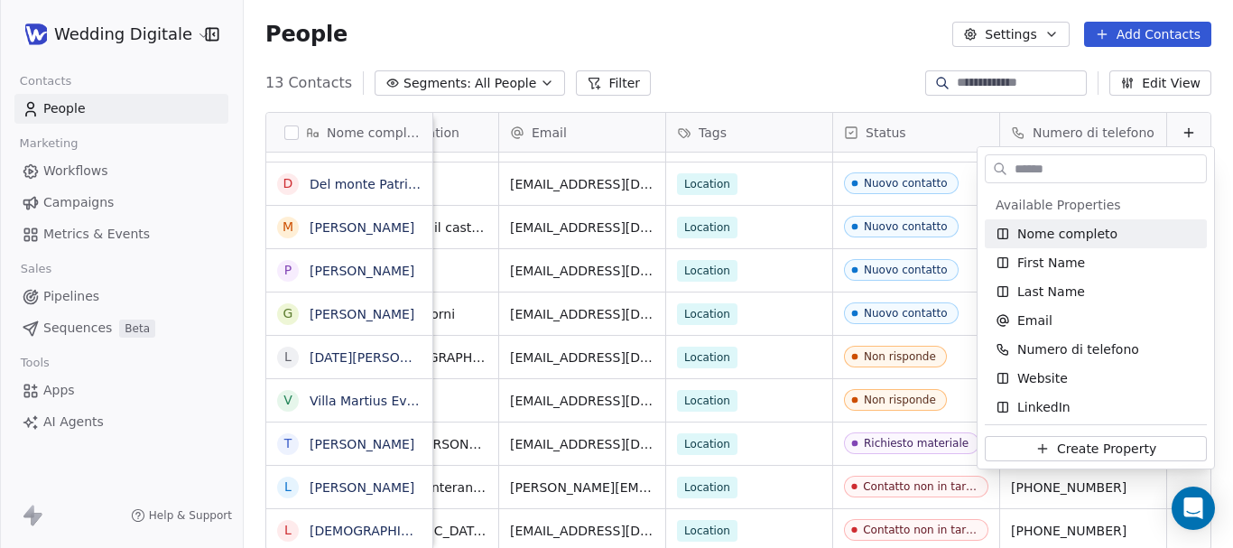
click at [689, 80] on html "Wedding Digitale Contacts People Marketing Workflows Campaigns Metrics & Events…" at bounding box center [616, 274] width 1233 height 548
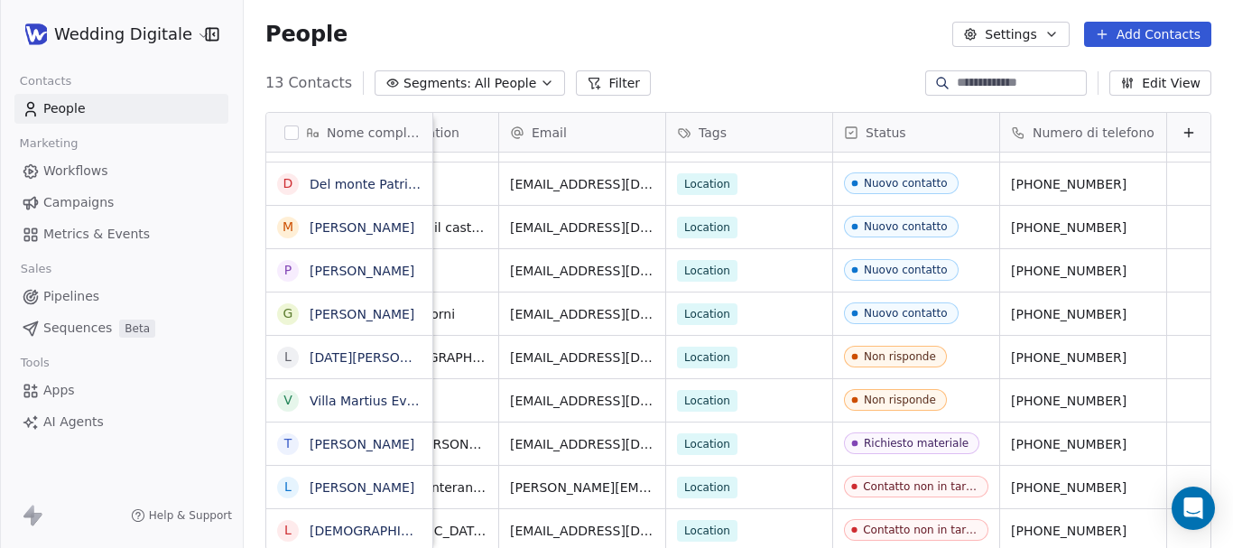
click at [1182, 128] on icon at bounding box center [1189, 132] width 14 height 14
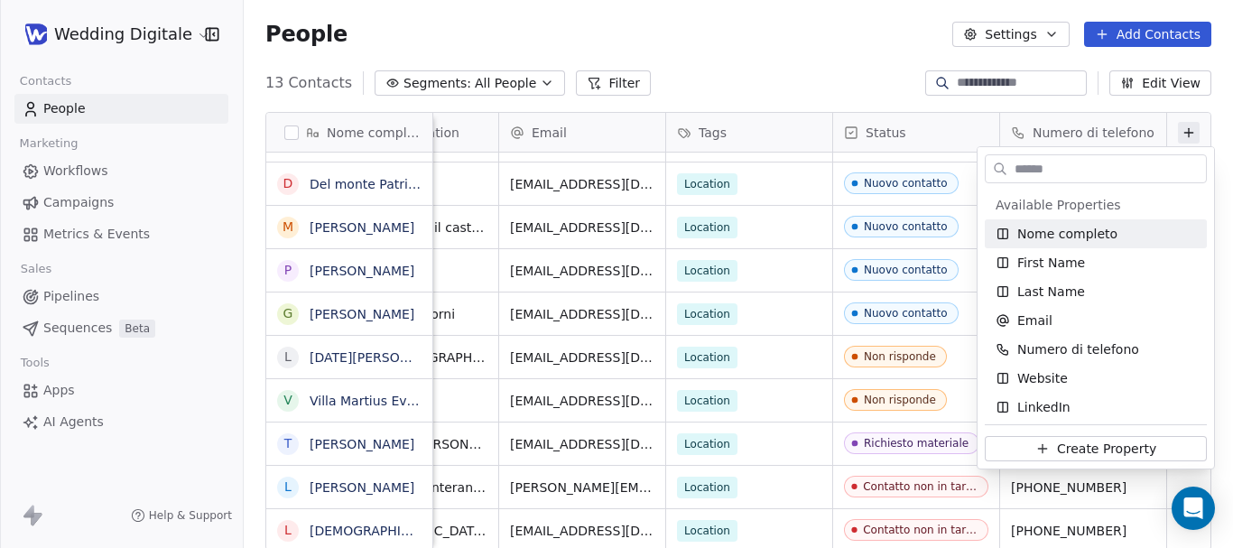
click at [1150, 169] on input "text" at bounding box center [1108, 169] width 195 height 26
click at [827, 50] on html "Wedding Digitale Contacts People Marketing Workflows Campaigns Metrics & Events…" at bounding box center [616, 274] width 1233 height 548
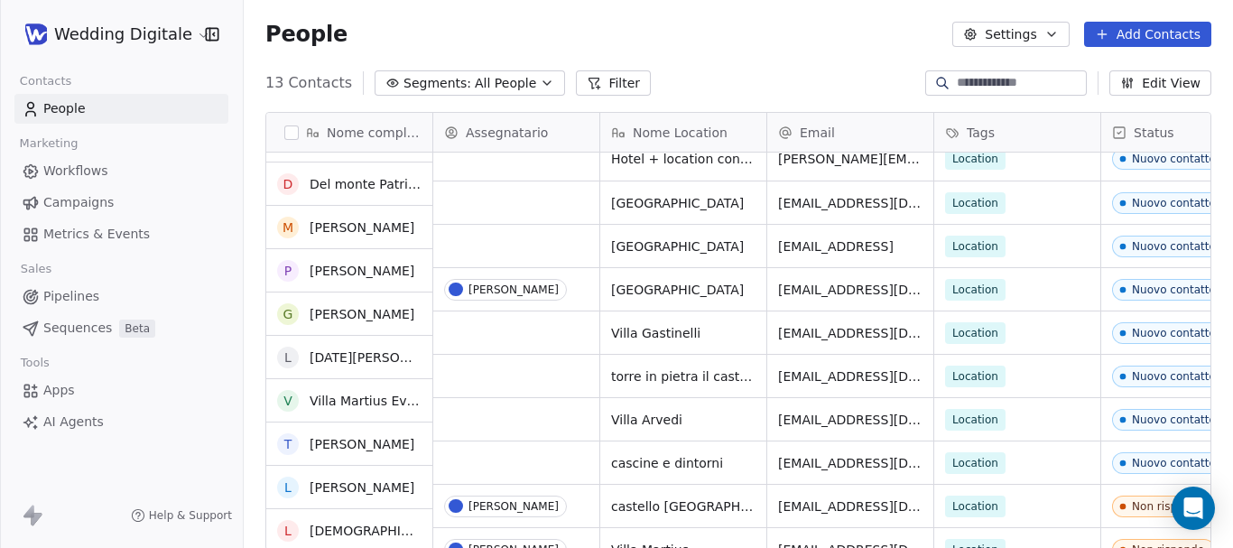
scroll to position [0, 0]
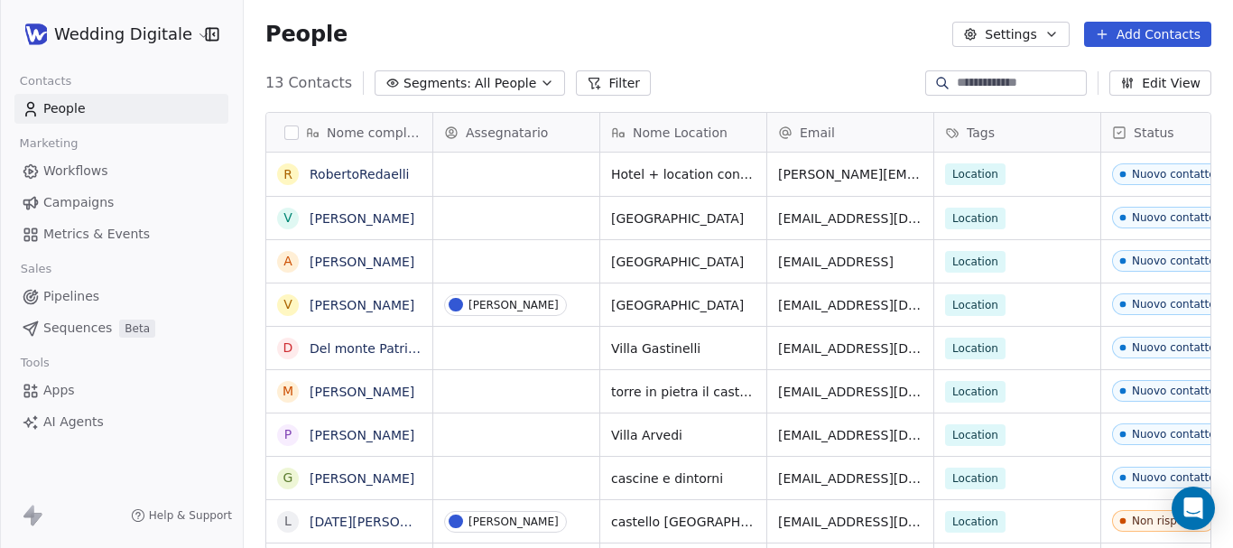
drag, startPoint x: 873, startPoint y: 125, endPoint x: 841, endPoint y: 33, distance: 97.4
click at [841, 33] on div "People Settings Add Contacts" at bounding box center [738, 34] width 946 height 25
click at [878, 135] on div "Email" at bounding box center [848, 133] width 141 height 18
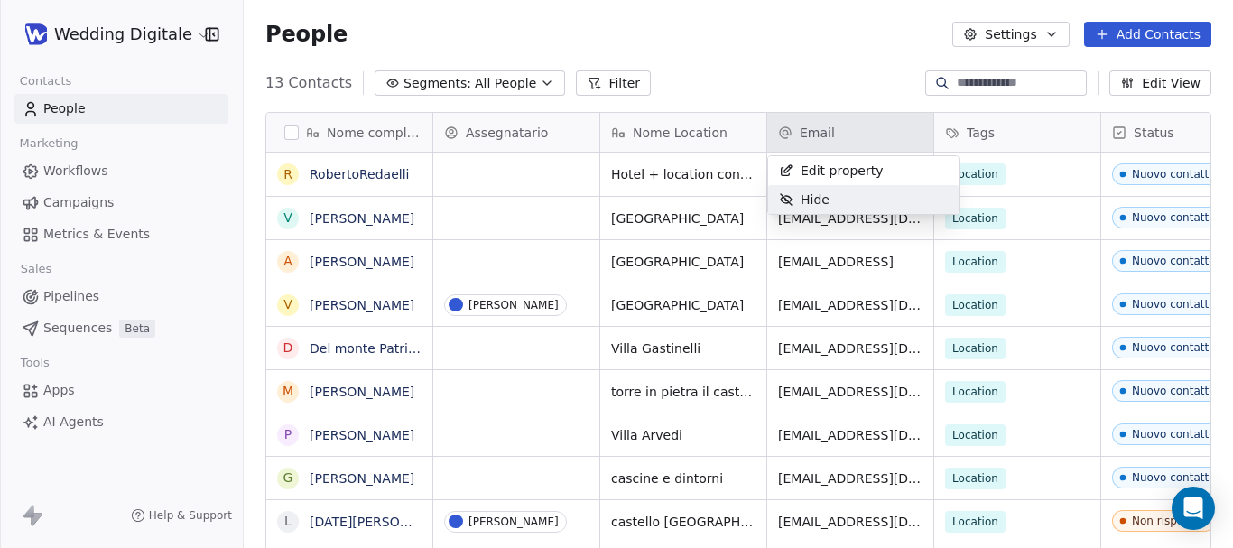
click at [840, 200] on div "Hide" at bounding box center [863, 199] width 191 height 29
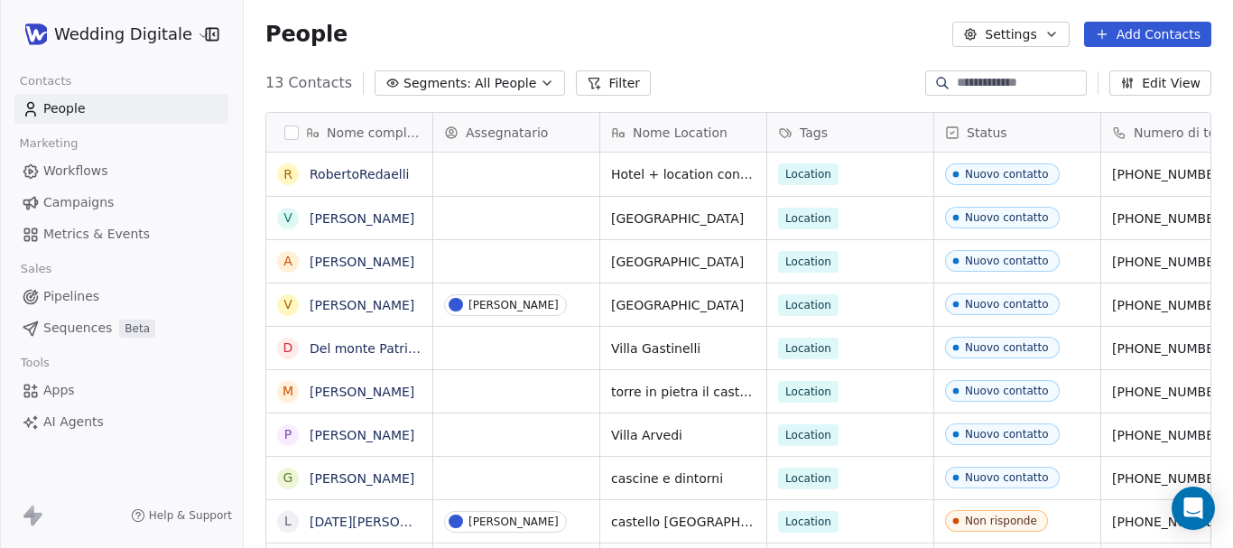
click at [1155, 142] on div "Numero di telefono" at bounding box center [1184, 132] width 166 height 39
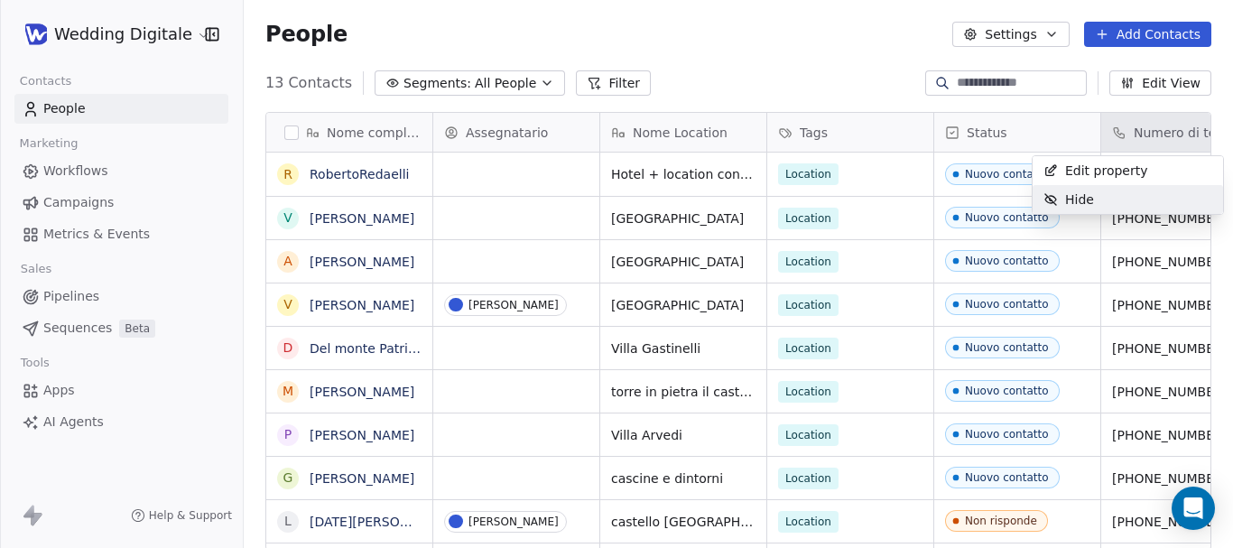
click at [1106, 205] on div "Hide" at bounding box center [1128, 199] width 191 height 29
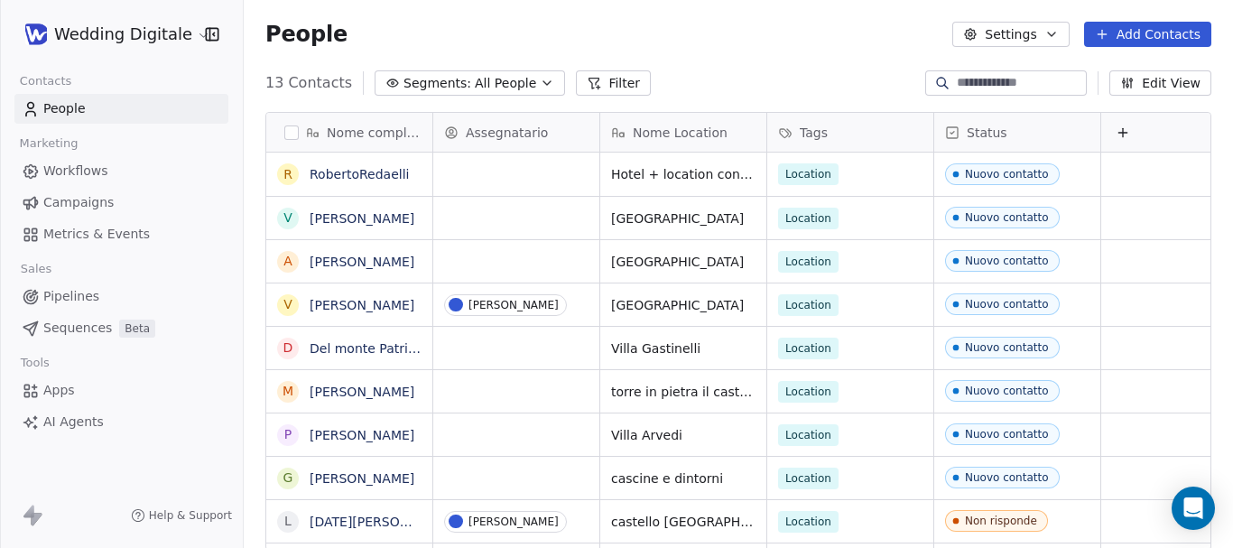
click at [833, 135] on div "Tags" at bounding box center [848, 133] width 141 height 18
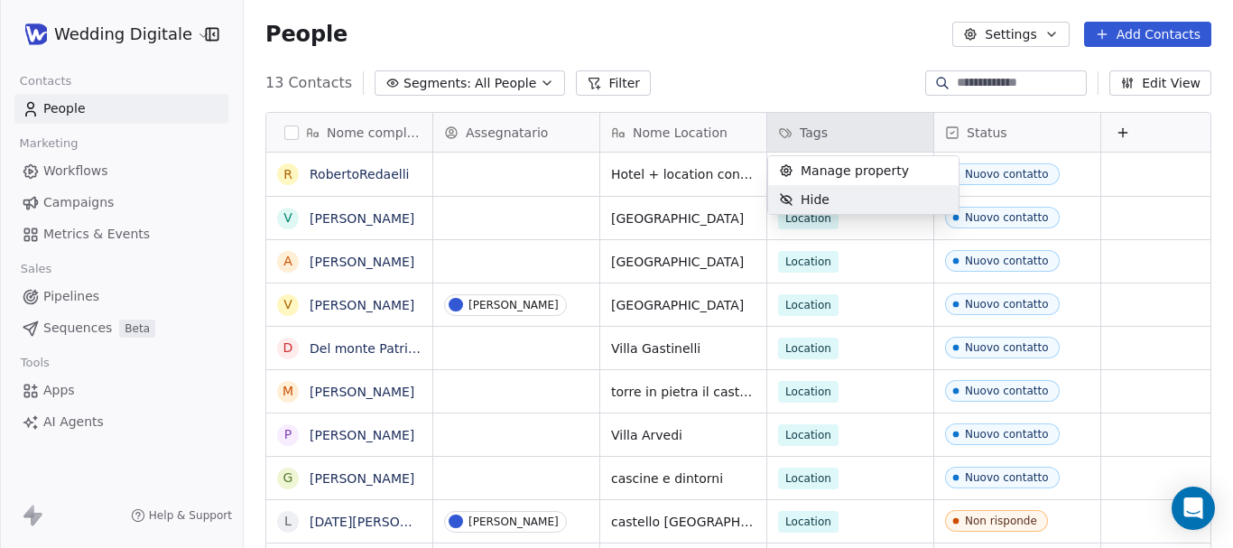
click at [836, 209] on div "Hide" at bounding box center [804, 199] width 72 height 29
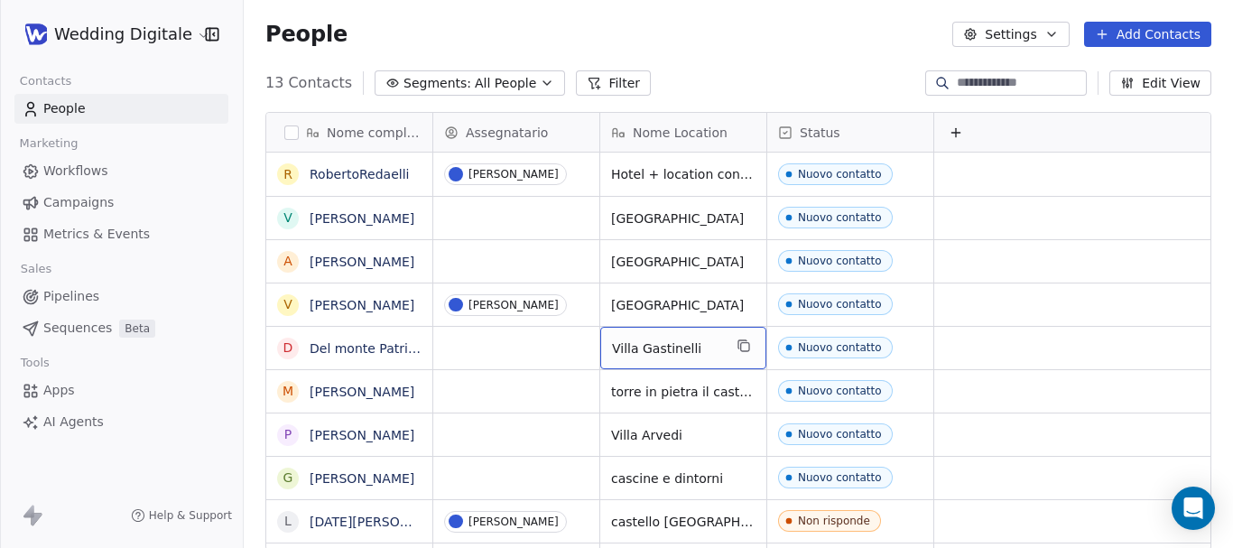
click at [674, 349] on span "Villa Gastinelli" at bounding box center [667, 348] width 110 height 18
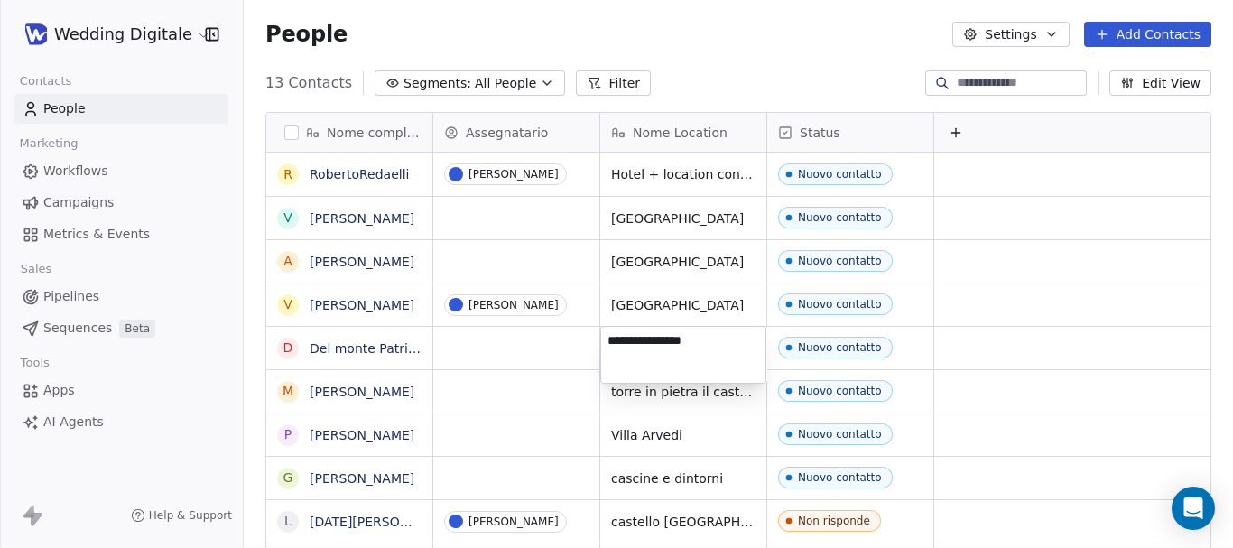
click at [674, 349] on textarea "**********" at bounding box center [683, 355] width 164 height 56
click at [549, 423] on html "Wedding Digitale Contacts People Marketing Workflows Campaigns Metrics & Events…" at bounding box center [616, 274] width 1233 height 548
click at [544, 445] on html "Wedding Digitale Contacts People Marketing Workflows Campaigns Metrics & Events…" at bounding box center [616, 274] width 1233 height 548
click at [543, 345] on div "grid" at bounding box center [516, 348] width 166 height 42
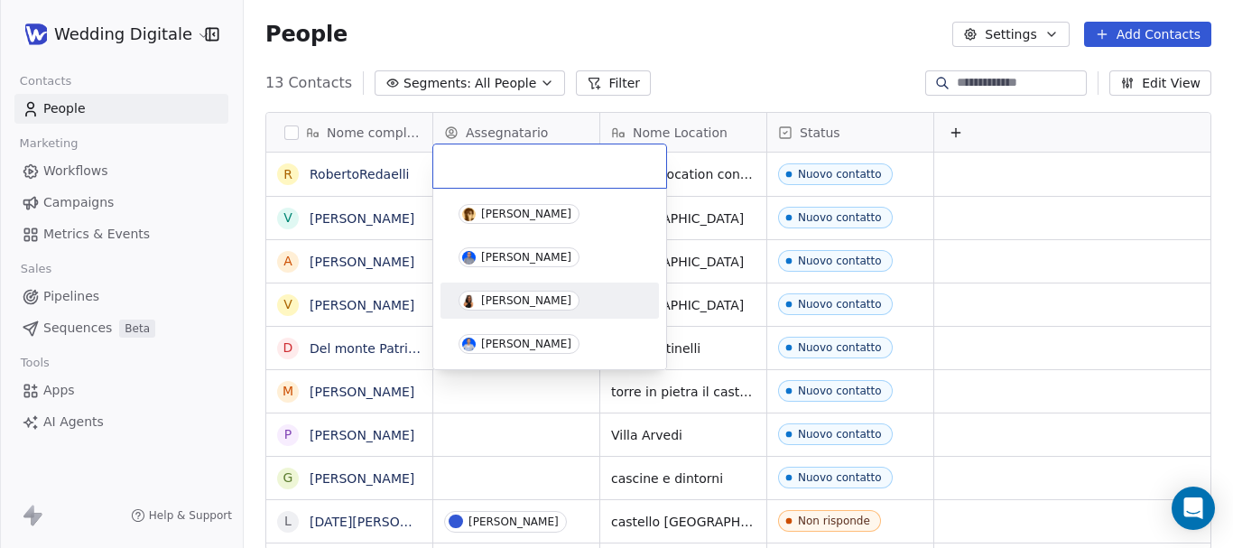
click at [523, 293] on span "[PERSON_NAME]" at bounding box center [519, 301] width 121 height 20
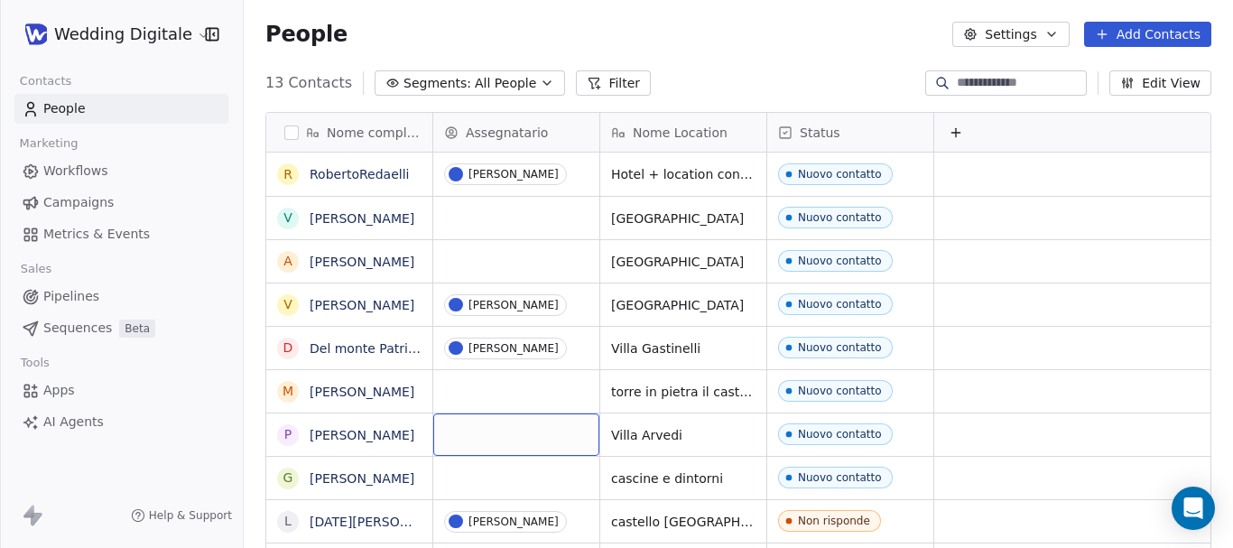
click at [478, 437] on div "grid" at bounding box center [516, 435] width 166 height 42
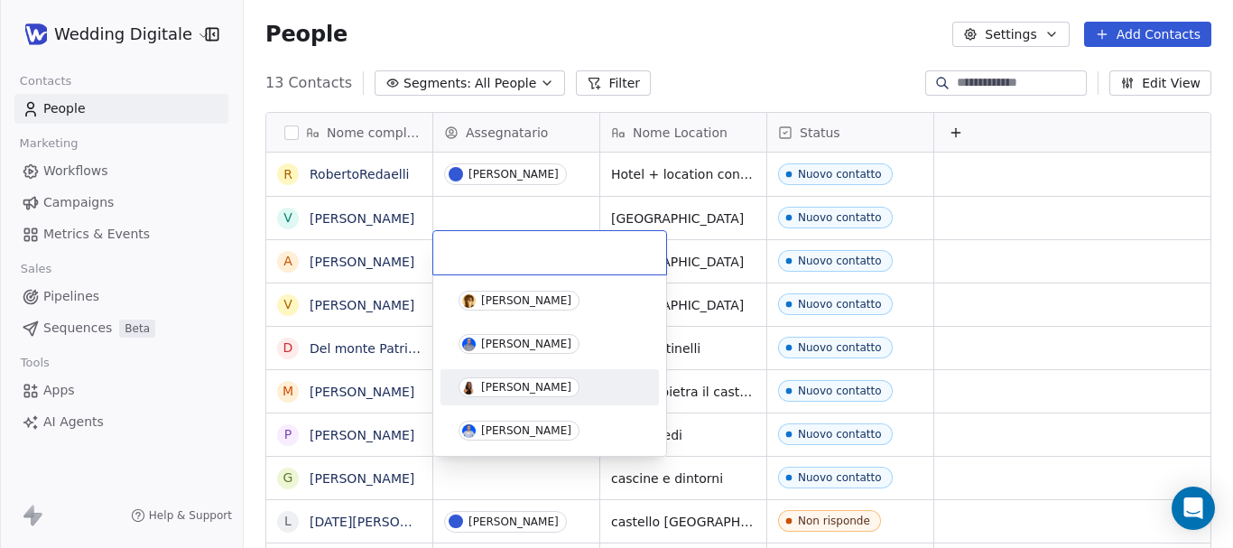
click at [488, 392] on div "[PERSON_NAME]" at bounding box center [526, 387] width 90 height 13
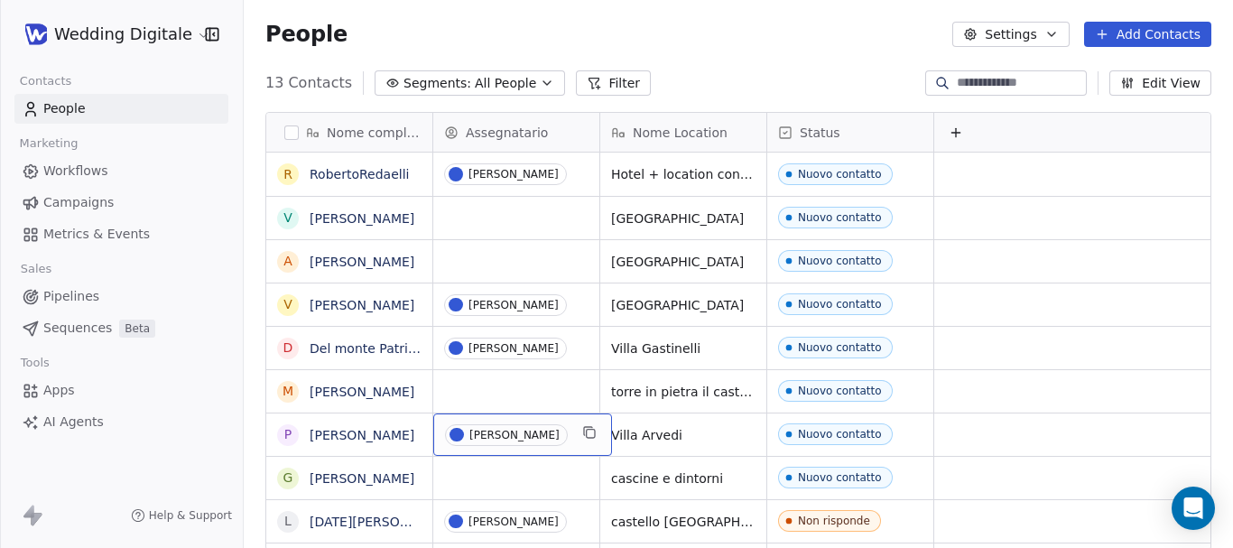
click at [495, 437] on div "[PERSON_NAME]" at bounding box center [514, 435] width 90 height 13
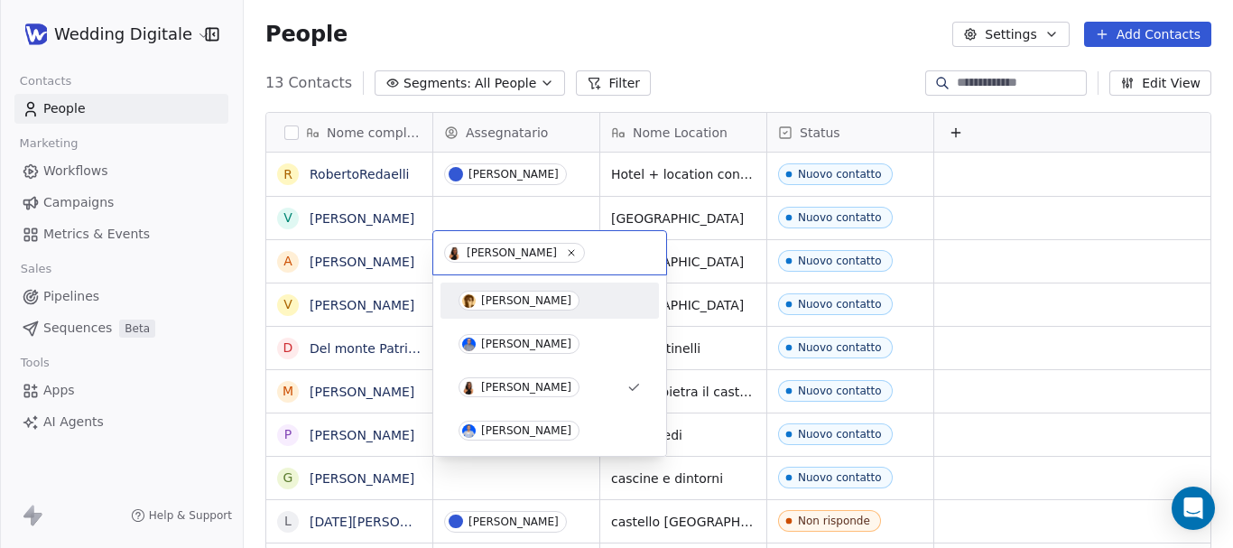
click at [546, 254] on span "[PERSON_NAME]" at bounding box center [514, 253] width 141 height 20
click at [565, 254] on icon at bounding box center [571, 252] width 12 height 12
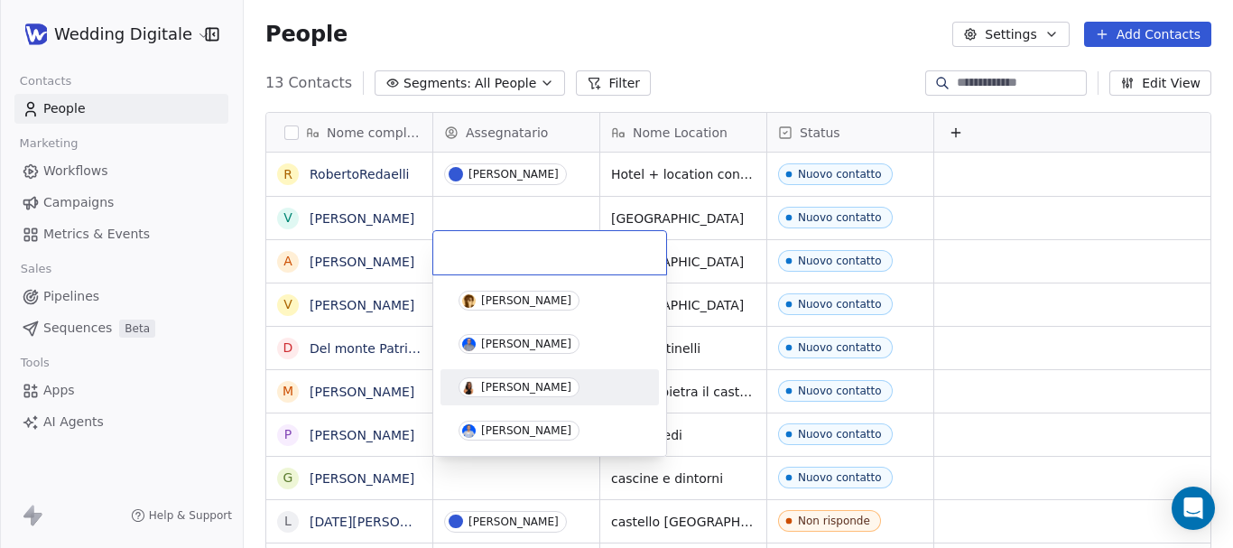
click at [996, 409] on html "Wedding Digitale Contacts People Marketing Workflows Campaigns Metrics & Events…" at bounding box center [616, 274] width 1233 height 548
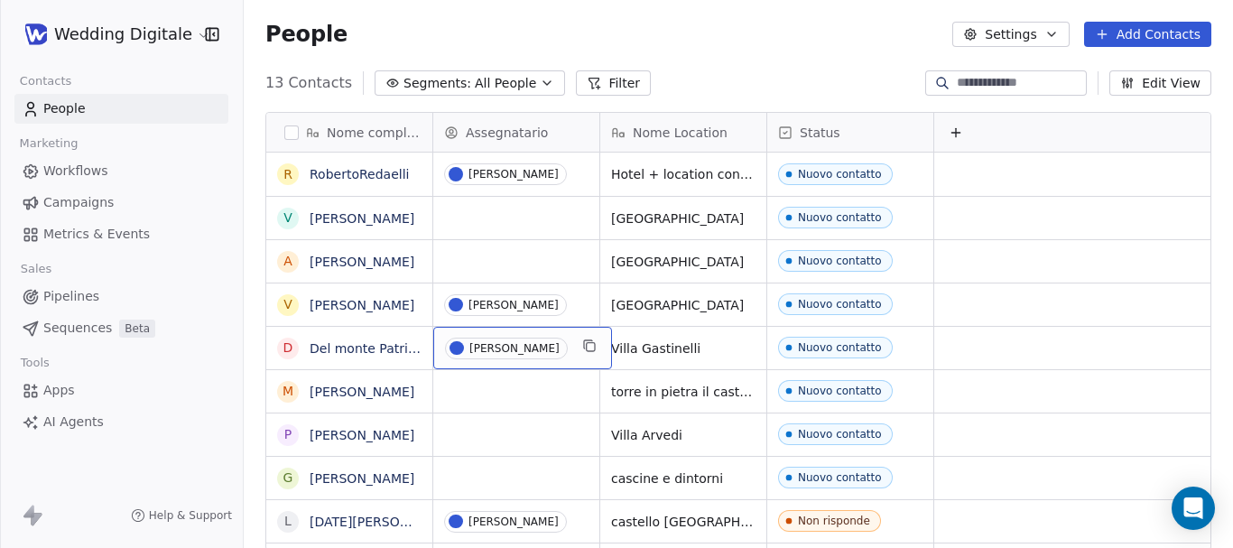
click at [520, 356] on span "[PERSON_NAME]" at bounding box center [506, 349] width 123 height 22
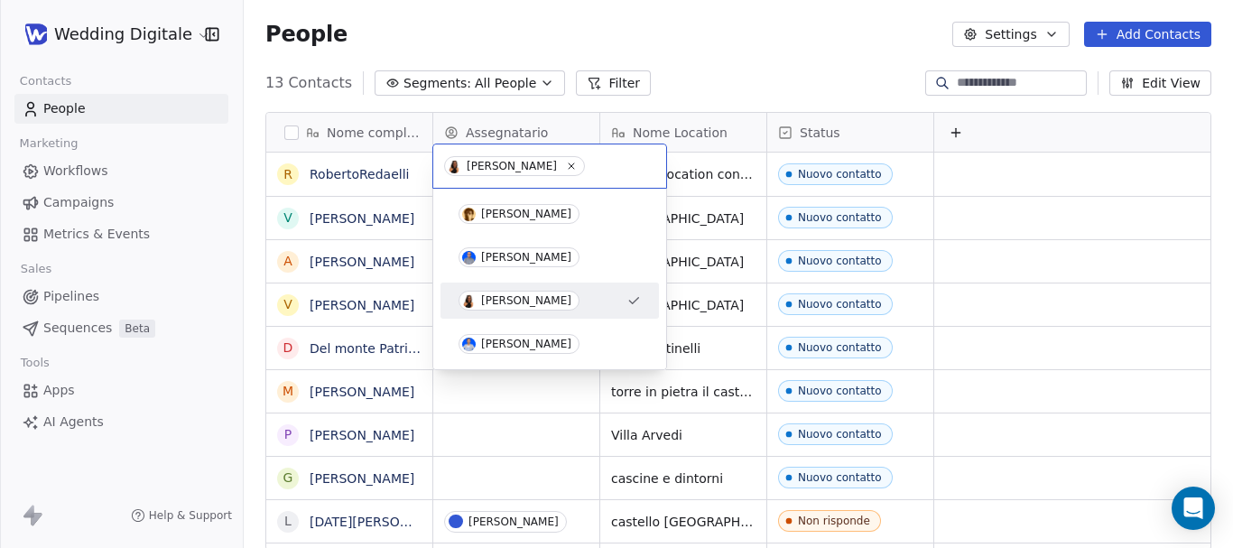
click at [631, 304] on icon "Suggestions" at bounding box center [634, 300] width 14 height 14
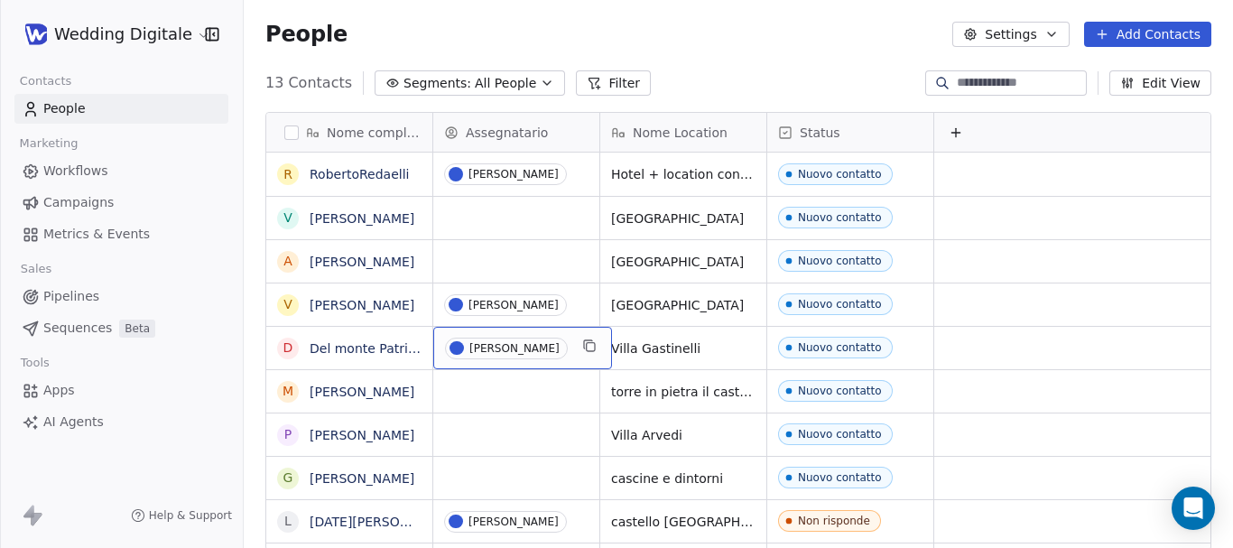
click at [527, 350] on span "[PERSON_NAME]" at bounding box center [506, 349] width 123 height 22
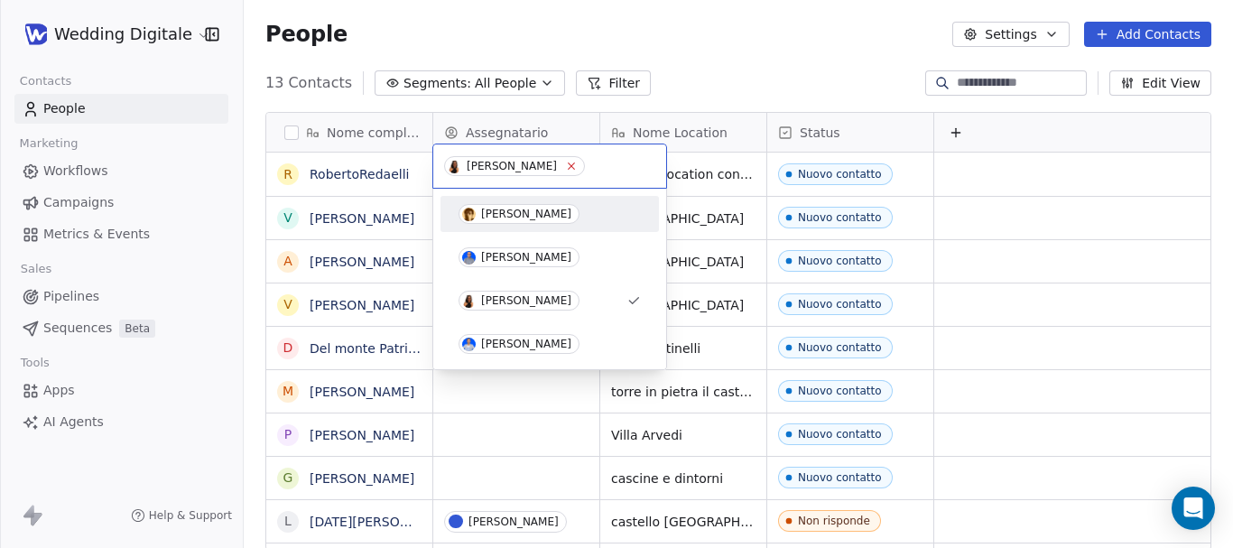
click at [565, 163] on icon at bounding box center [571, 166] width 12 height 12
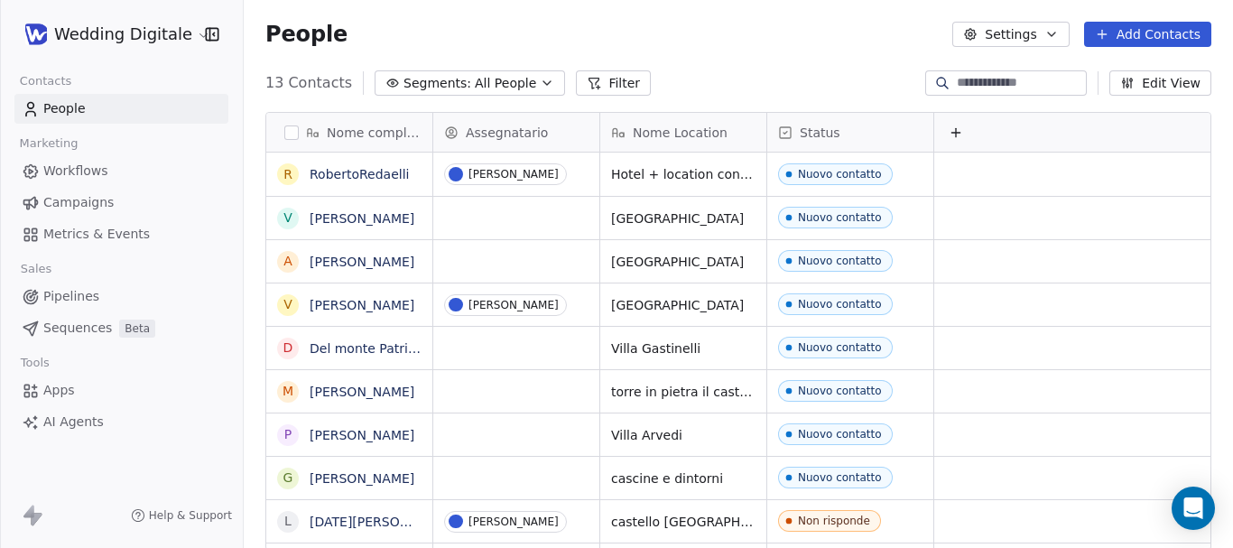
click at [540, 457] on html "Wedding Digitale Contacts People Marketing Workflows Campaigns Metrics & Events…" at bounding box center [616, 274] width 1233 height 548
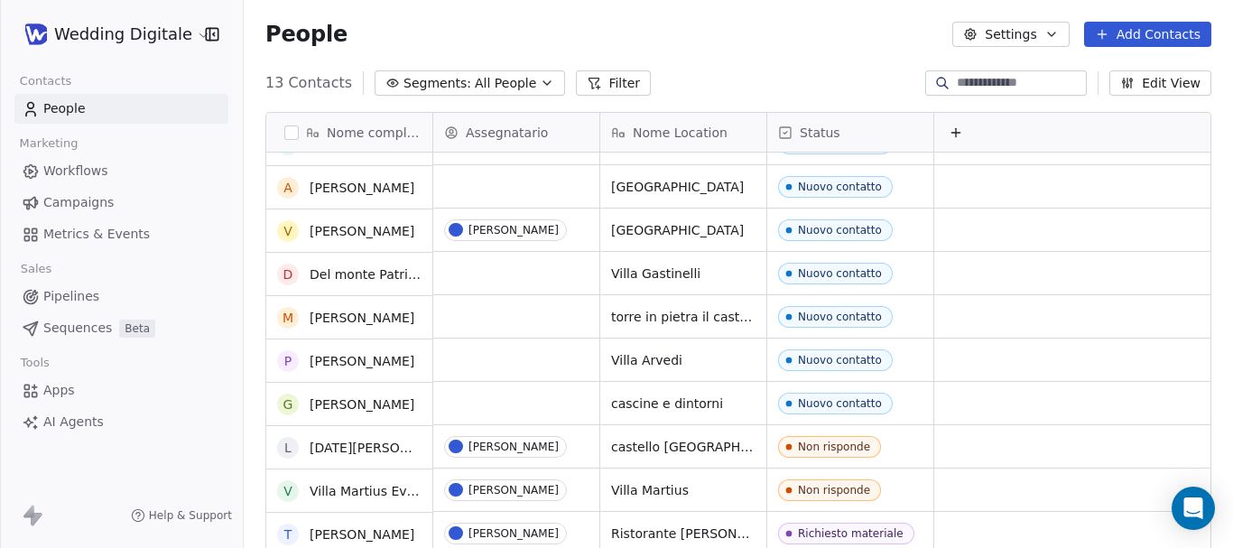
scroll to position [74, 0]
click at [627, 44] on div "People Settings Add Contacts" at bounding box center [738, 34] width 946 height 25
click at [697, 79] on div "13 Contacts Segments: All People Filter Edit View" at bounding box center [739, 83] width 990 height 29
click at [730, 41] on div "People Settings Add Contacts" at bounding box center [738, 34] width 946 height 25
